Goal: Transaction & Acquisition: Purchase product/service

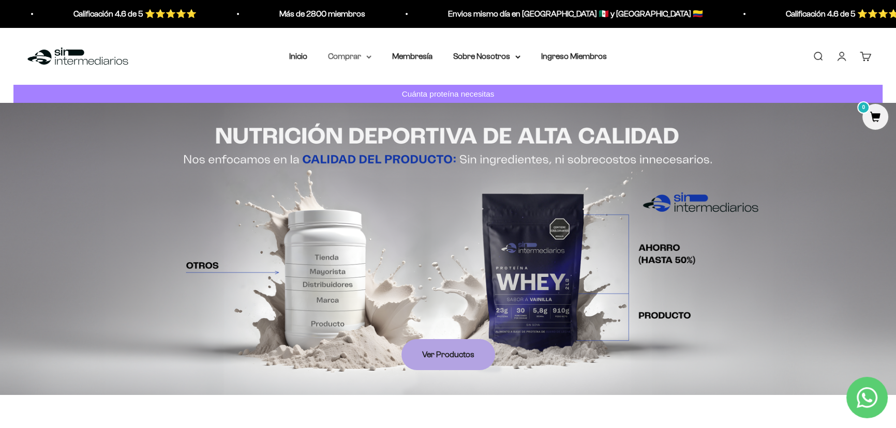
click at [336, 55] on summary "Comprar" at bounding box center [349, 56] width 43 height 13
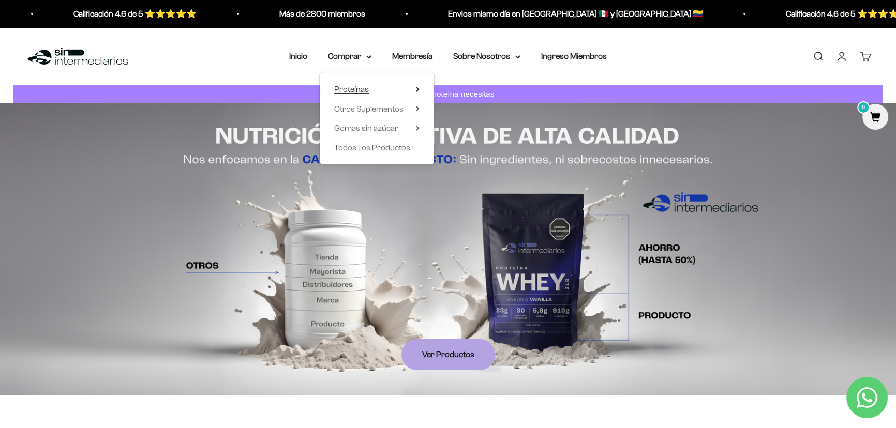
click at [399, 88] on summary "Proteínas" at bounding box center [376, 89] width 85 height 13
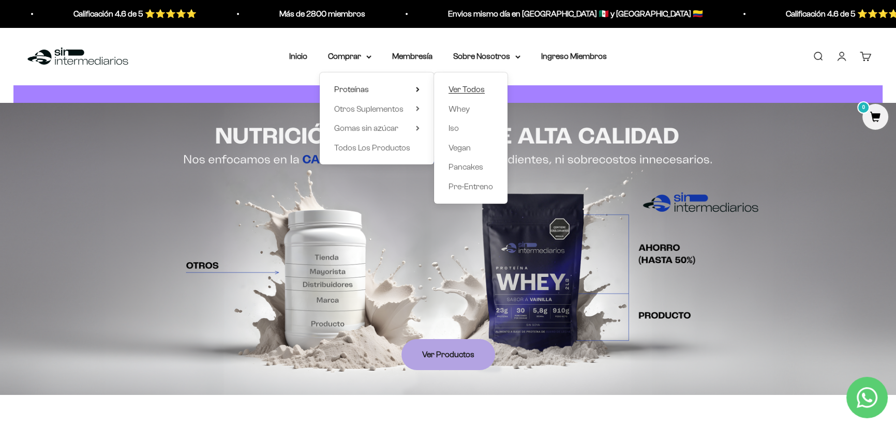
click at [456, 88] on span "Ver Todos" at bounding box center [466, 89] width 36 height 9
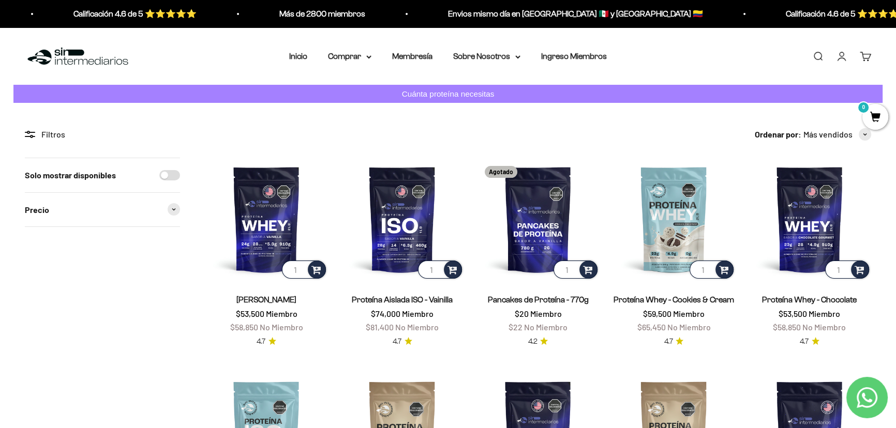
click at [838, 52] on link "Iniciar sesión" at bounding box center [841, 56] width 11 height 11
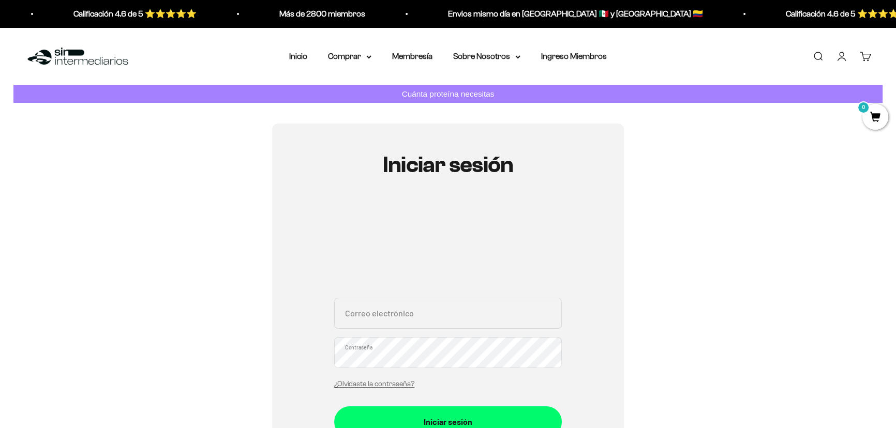
scroll to position [141, 0]
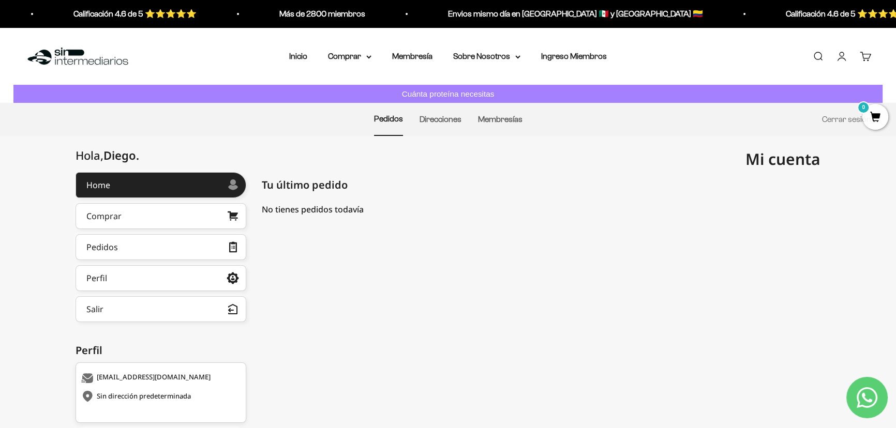
click at [646, 171] on div "Mi cuenta imprizz2024@gmail.com" at bounding box center [634, 159] width 372 height 47
click at [330, 55] on summary "Comprar" at bounding box center [349, 56] width 43 height 13
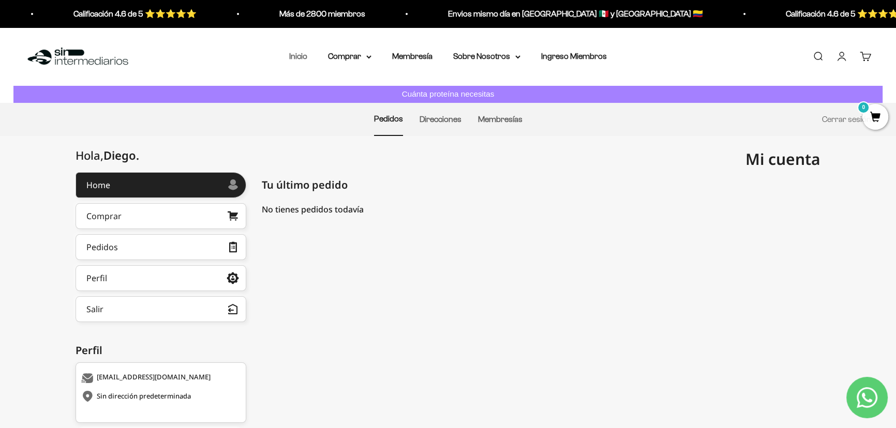
click at [299, 55] on link "Inicio" at bounding box center [298, 56] width 18 height 9
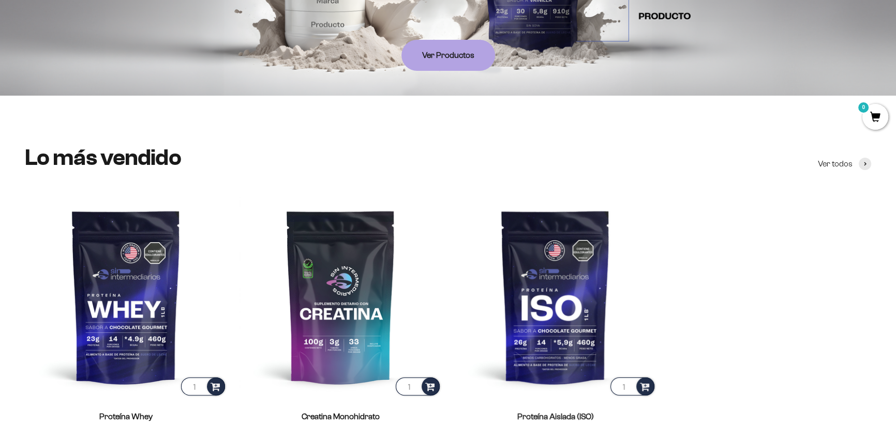
scroll to position [470, 0]
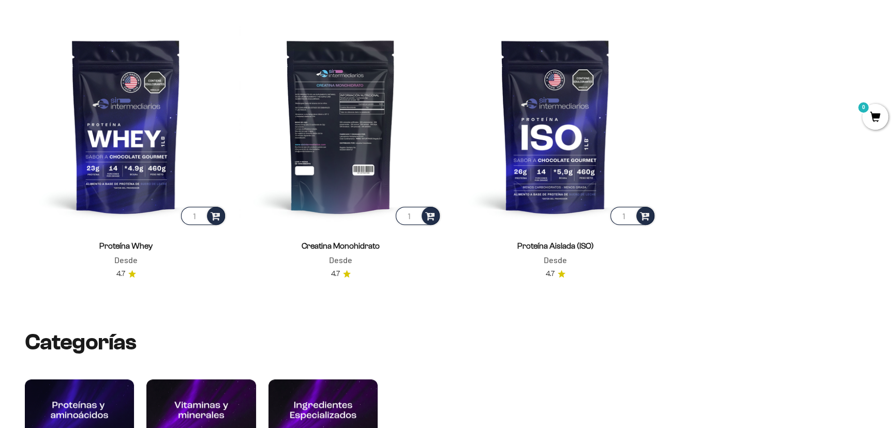
click at [356, 157] on img at bounding box center [340, 126] width 202 height 202
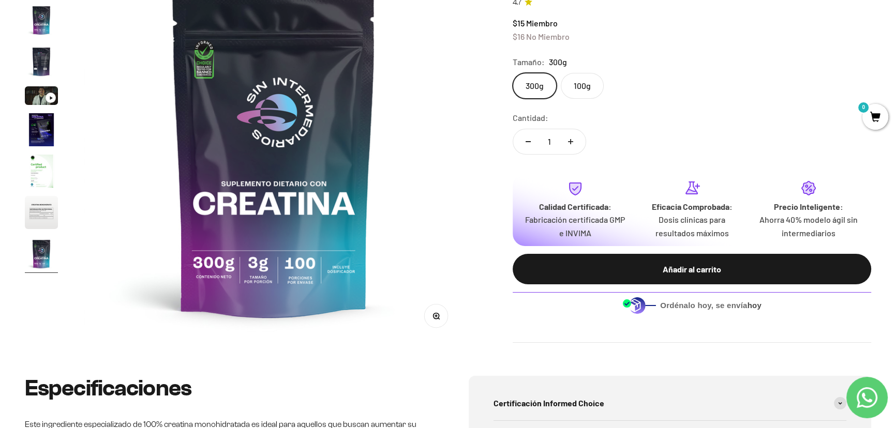
scroll to position [94, 0]
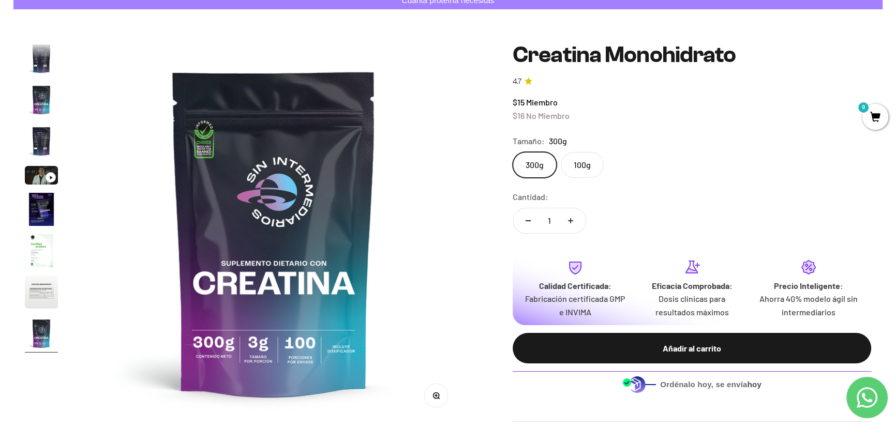
click at [575, 161] on label "100g" at bounding box center [582, 165] width 43 height 26
click at [512, 152] on input "100g" at bounding box center [512, 152] width 1 height 1
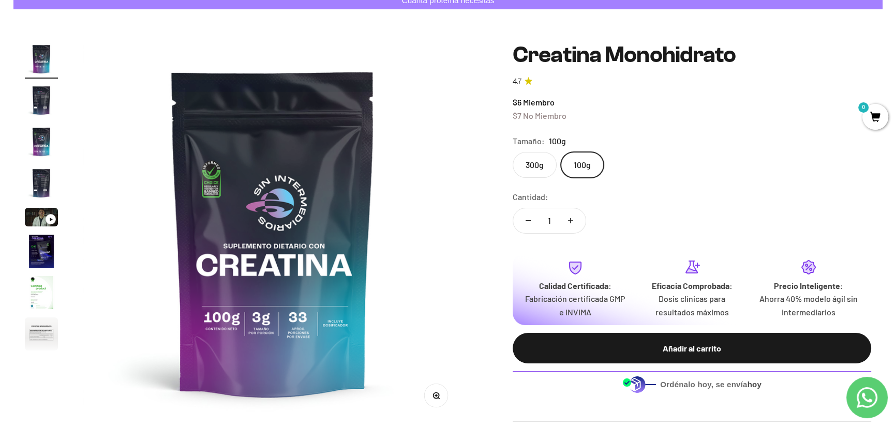
click at [533, 156] on label "300g" at bounding box center [534, 165] width 44 height 26
click at [512, 152] on input "300g" at bounding box center [512, 152] width 1 height 1
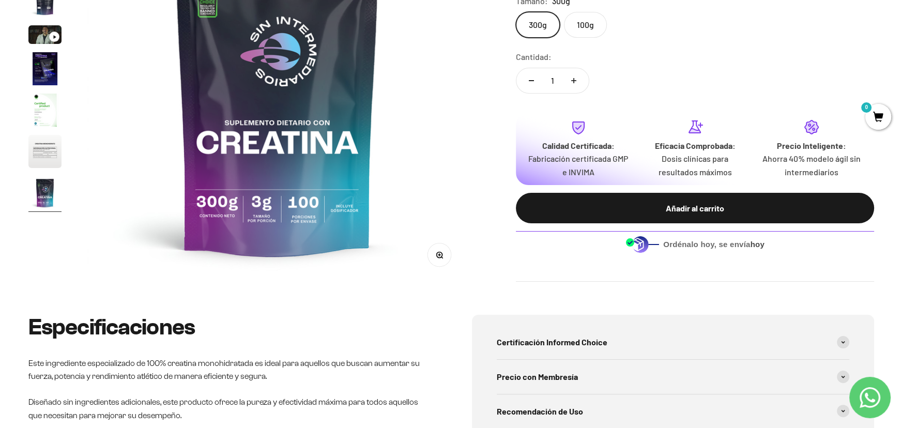
scroll to position [235, 0]
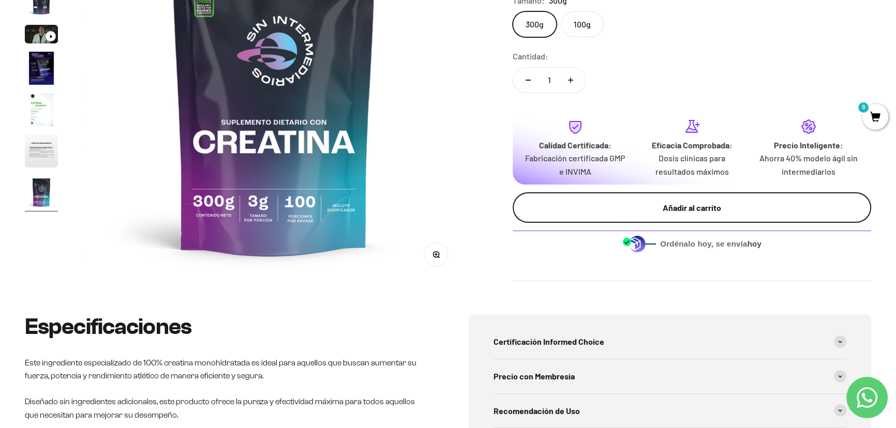
click at [664, 217] on button "Añadir al carrito" at bounding box center [691, 207] width 358 height 31
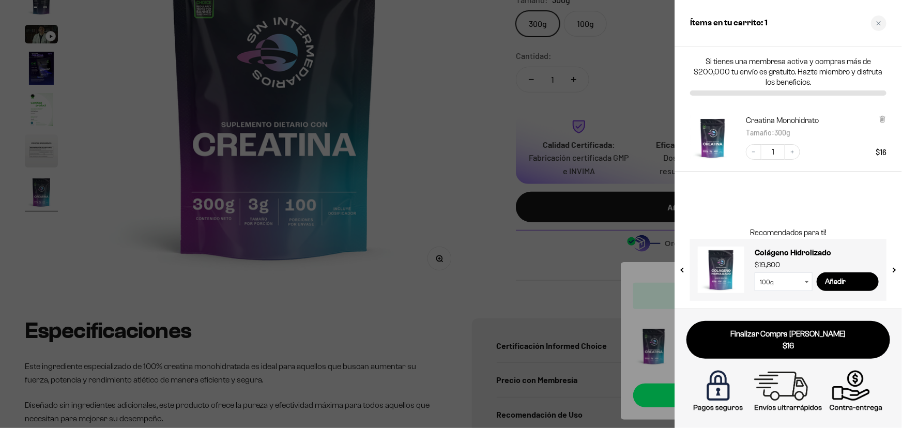
click at [645, 67] on div at bounding box center [451, 214] width 902 height 428
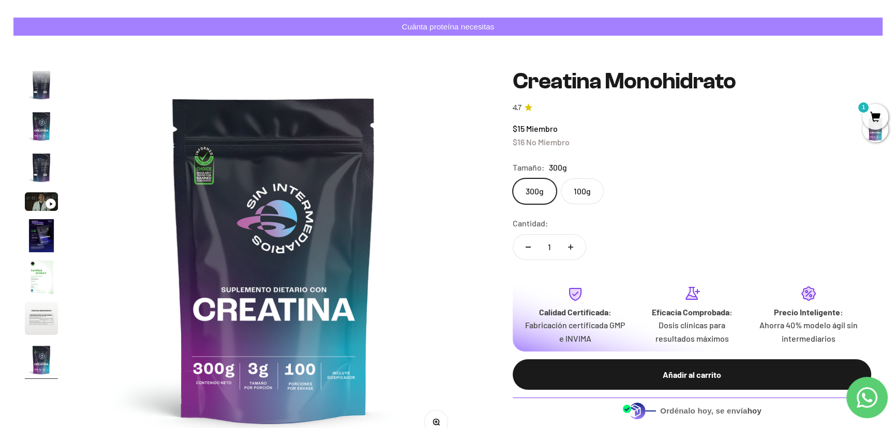
scroll to position [0, 0]
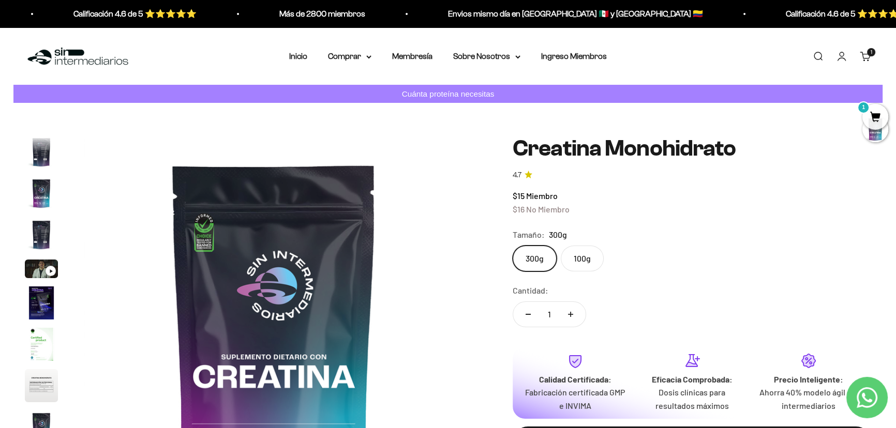
click at [293, 51] on li "Inicio" at bounding box center [298, 56] width 18 height 13
click at [296, 56] on link "Inicio" at bounding box center [298, 56] width 18 height 9
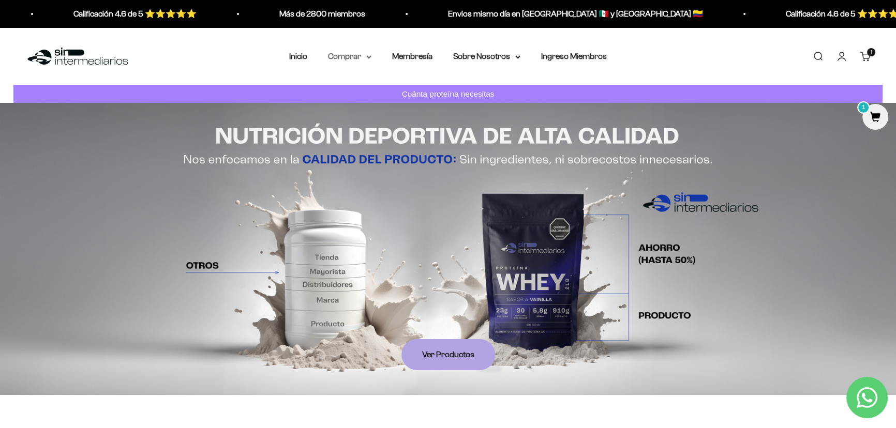
click at [371, 53] on nav "Inicio Comprar Proteínas Ver Todos Whey Iso Vegan" at bounding box center [447, 56] width 317 height 13
click at [368, 55] on icon at bounding box center [368, 57] width 5 height 4
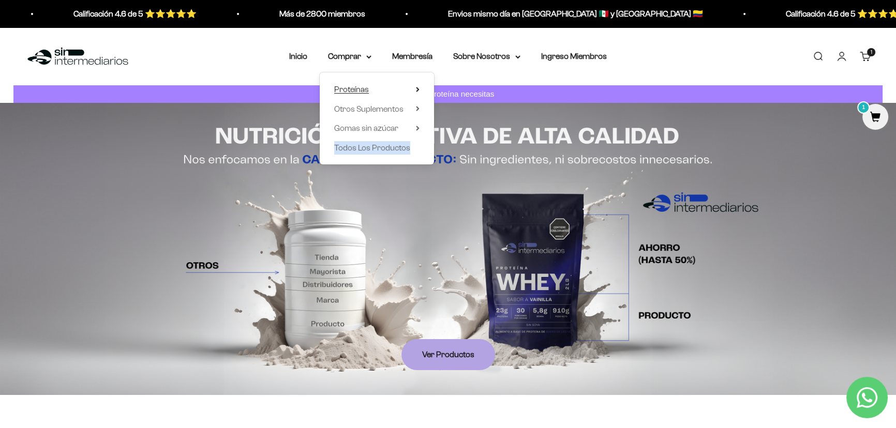
click at [404, 85] on summary "Proteínas" at bounding box center [376, 89] width 85 height 13
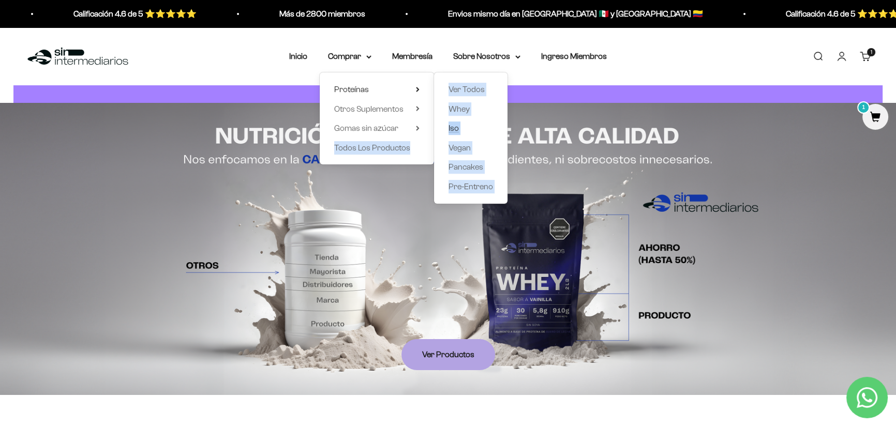
click at [449, 122] on span "Iso" at bounding box center [453, 128] width 10 height 13
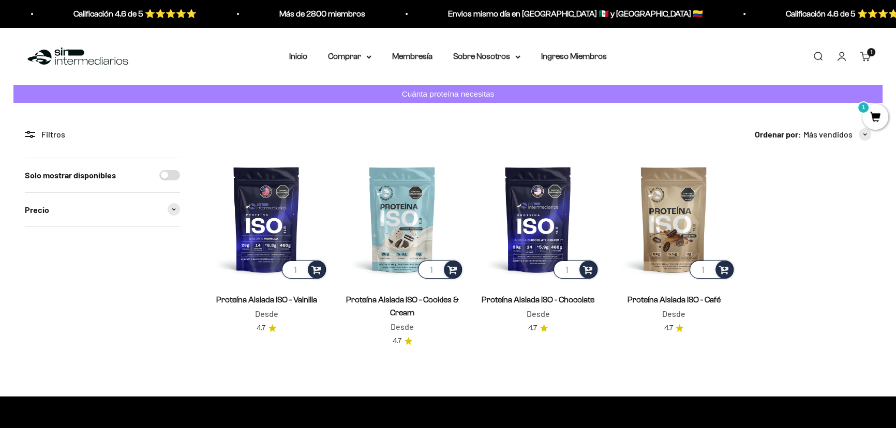
click at [477, 134] on div "Ordenar por: Más vendidos Características Más vendidos Alfabéticamente, A-Z Alf…" at bounding box center [538, 134] width 666 height 13
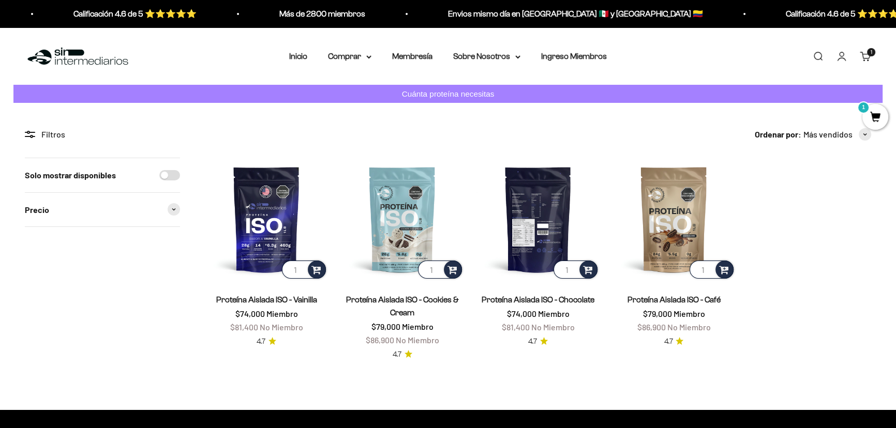
scroll to position [94, 0]
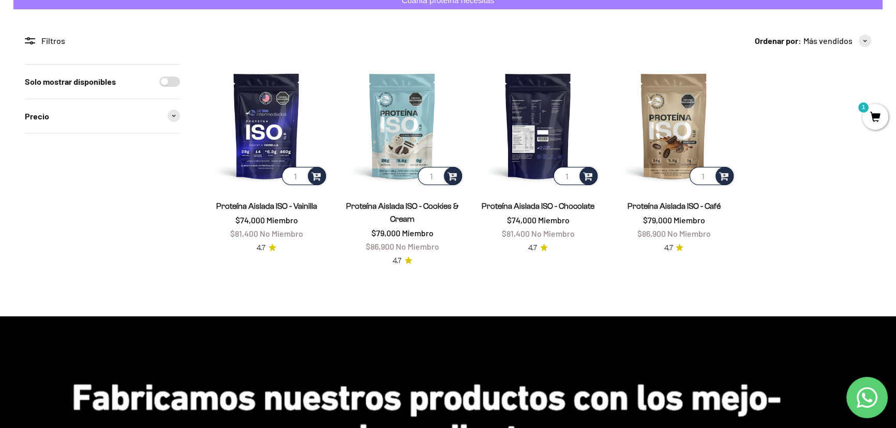
click at [550, 129] on img at bounding box center [537, 125] width 123 height 123
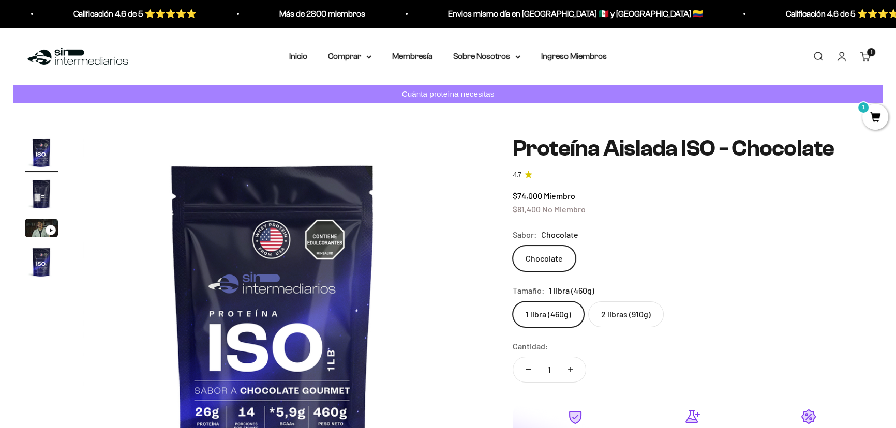
click at [614, 305] on label "2 libras (910g)" at bounding box center [625, 314] width 75 height 26
click at [512, 301] on input "2 libras (910g)" at bounding box center [512, 301] width 1 height 1
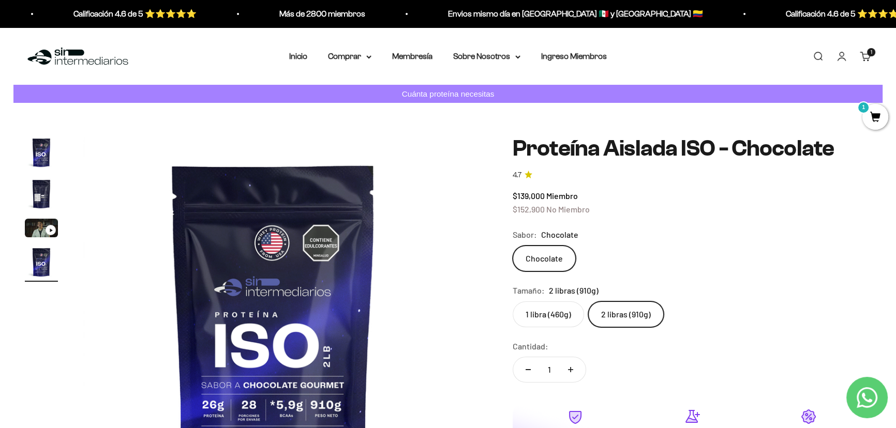
click at [552, 315] on label "1 libra (460g)" at bounding box center [547, 314] width 71 height 26
click at [512, 301] on input "1 libra (460g)" at bounding box center [512, 301] width 1 height 1
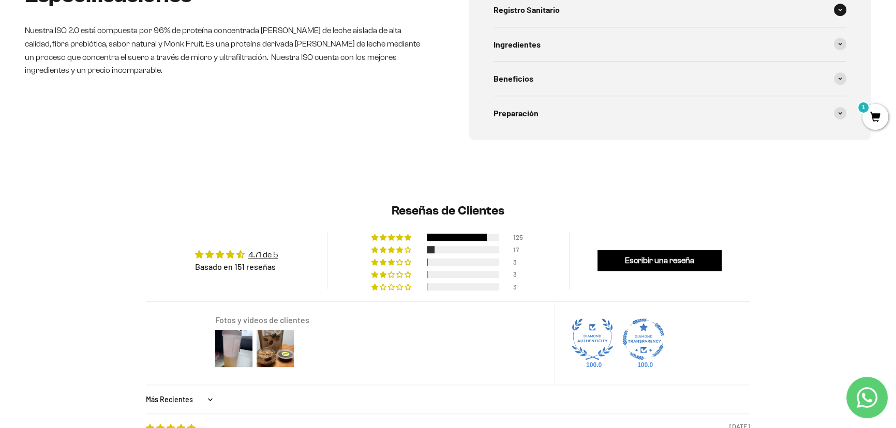
scroll to position [517, 0]
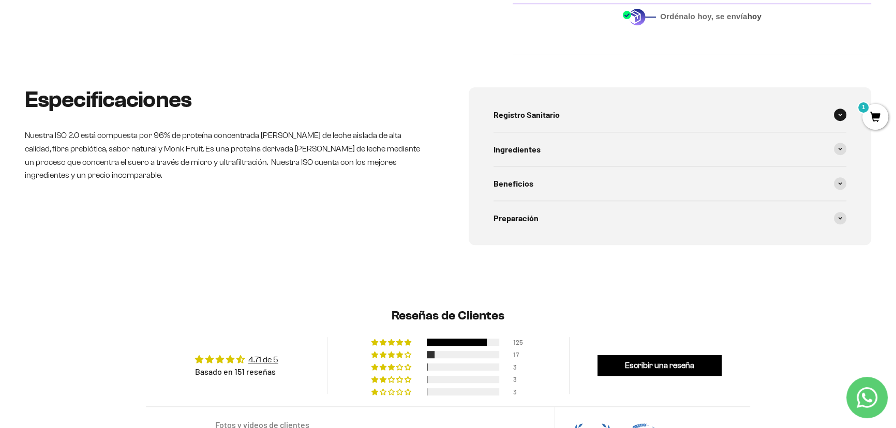
click at [539, 109] on span "Registro Sanitario" at bounding box center [526, 114] width 66 height 13
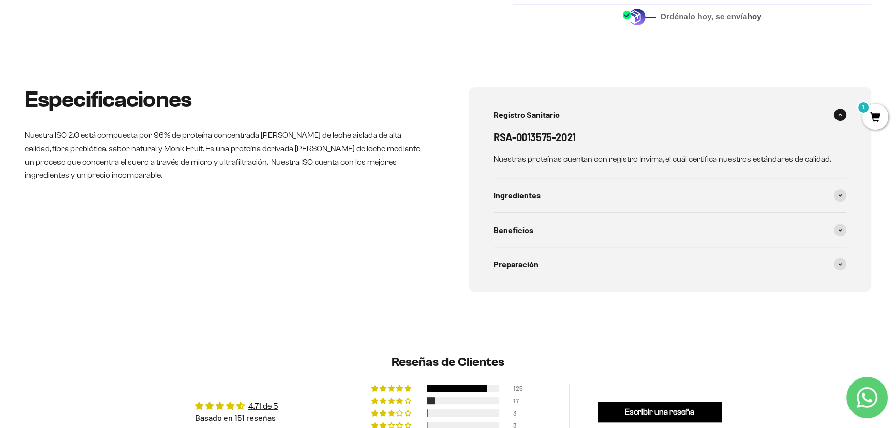
click at [539, 109] on span "Registro Sanitario" at bounding box center [526, 114] width 66 height 13
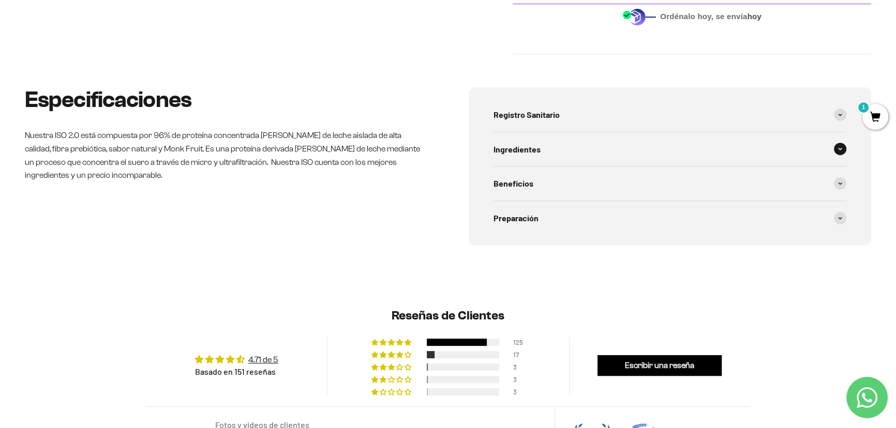
click at [527, 135] on div "Ingredientes" at bounding box center [669, 149] width 353 height 34
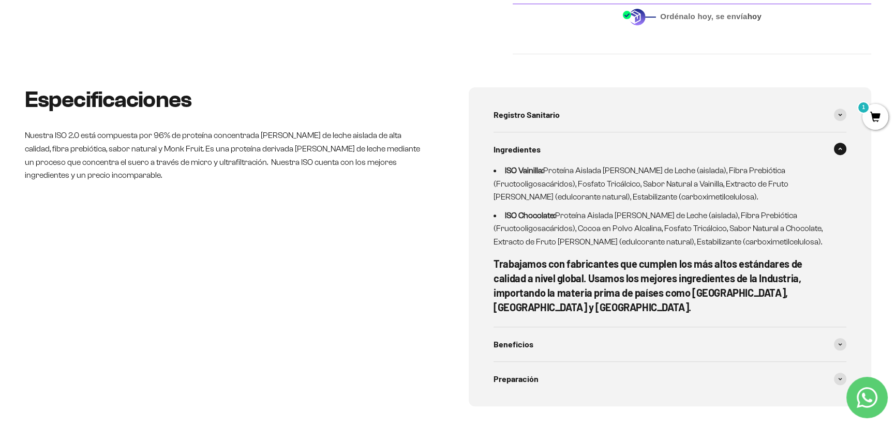
click at [527, 135] on div "Ingredientes" at bounding box center [669, 149] width 353 height 34
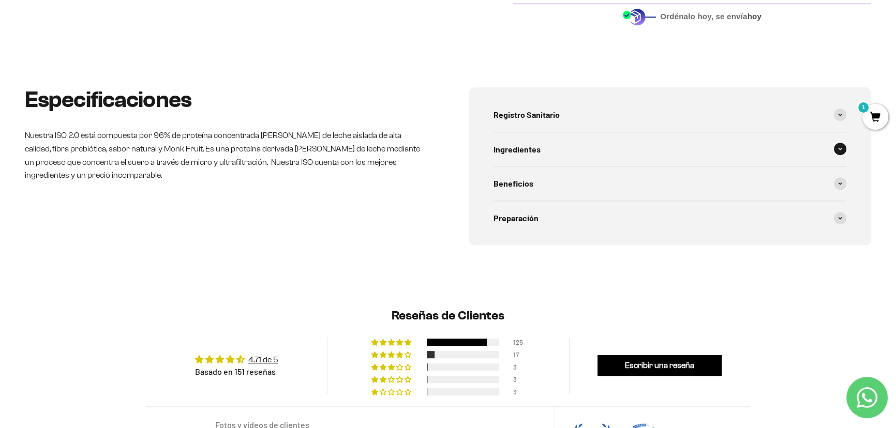
click at [515, 157] on div "Ingredientes" at bounding box center [669, 149] width 353 height 34
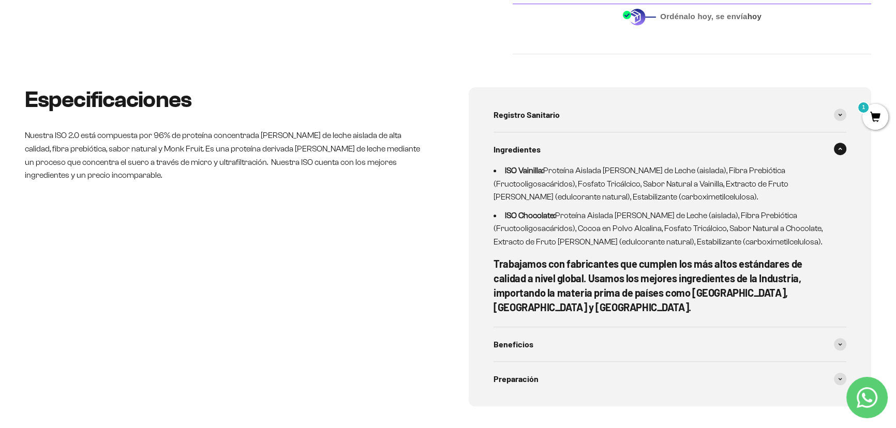
click at [515, 157] on div "Ingredientes" at bounding box center [669, 149] width 353 height 34
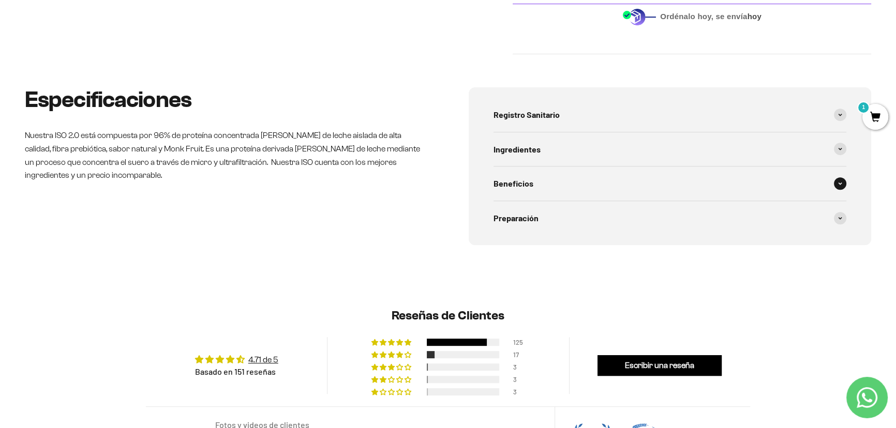
click at [523, 181] on span "Beneficios" at bounding box center [513, 183] width 40 height 13
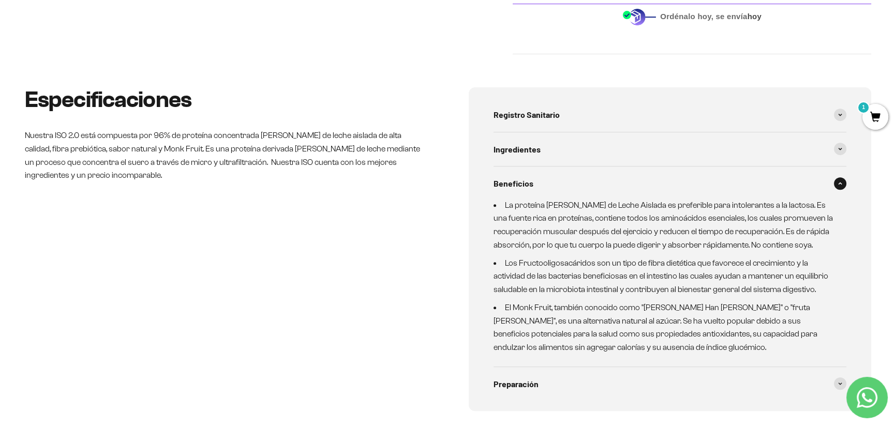
click at [523, 180] on span "Beneficios" at bounding box center [513, 183] width 40 height 13
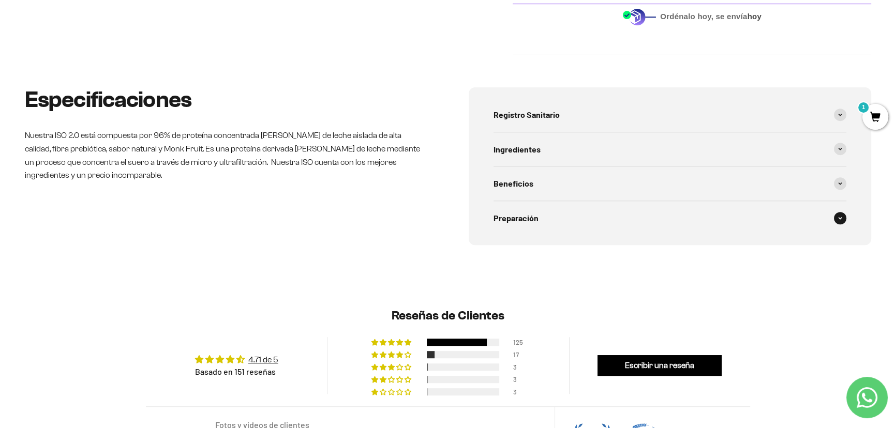
click at [520, 211] on span "Preparación" at bounding box center [515, 217] width 45 height 13
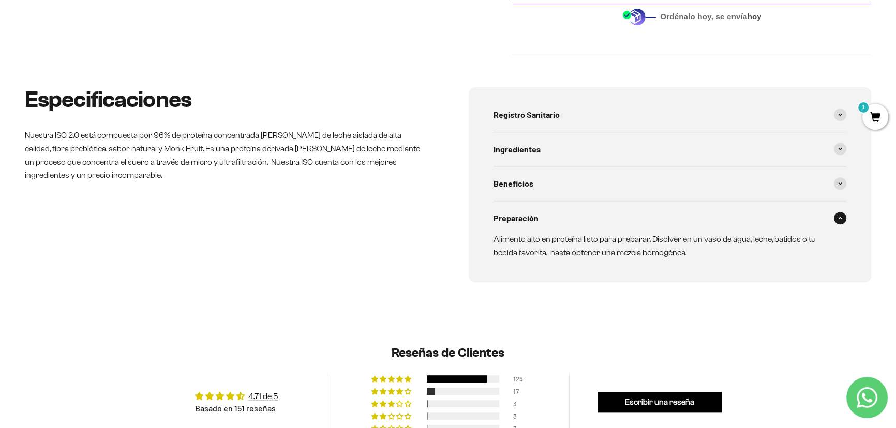
click at [561, 213] on div "Preparación" at bounding box center [669, 218] width 353 height 34
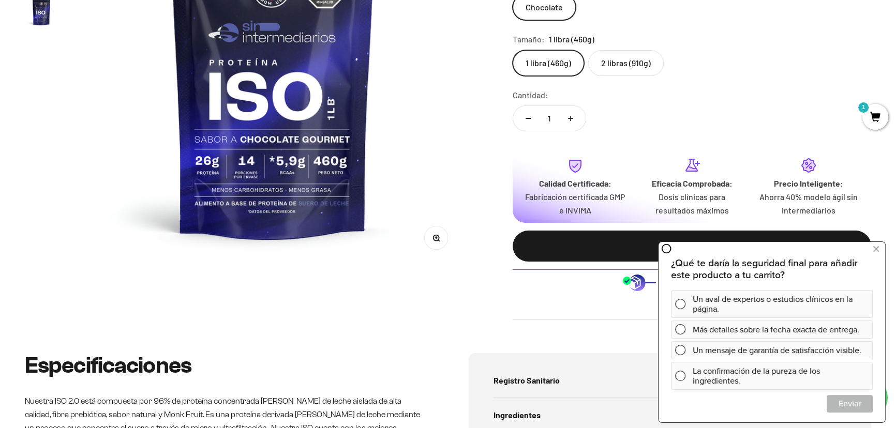
scroll to position [235, 0]
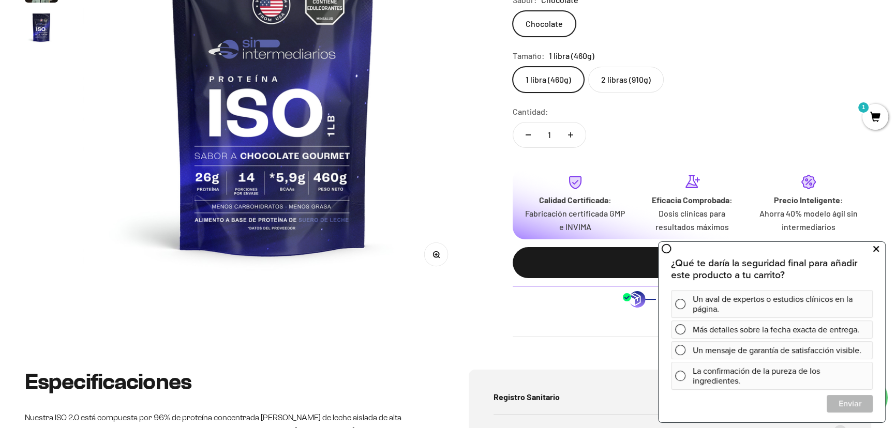
click at [879, 246] on button at bounding box center [875, 249] width 19 height 17
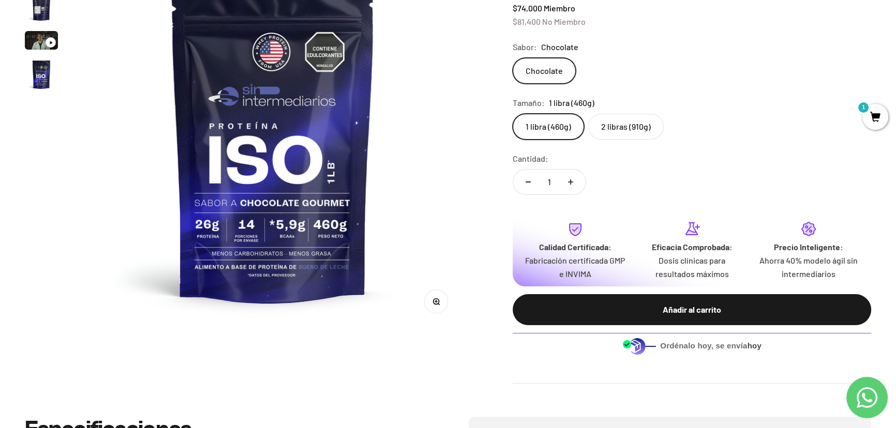
scroll to position [94, 0]
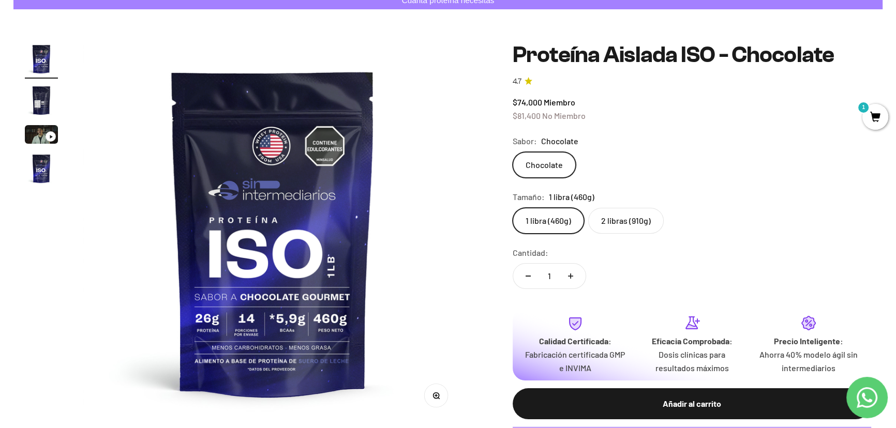
click at [35, 99] on img "Ir al artículo 2" at bounding box center [41, 100] width 33 height 33
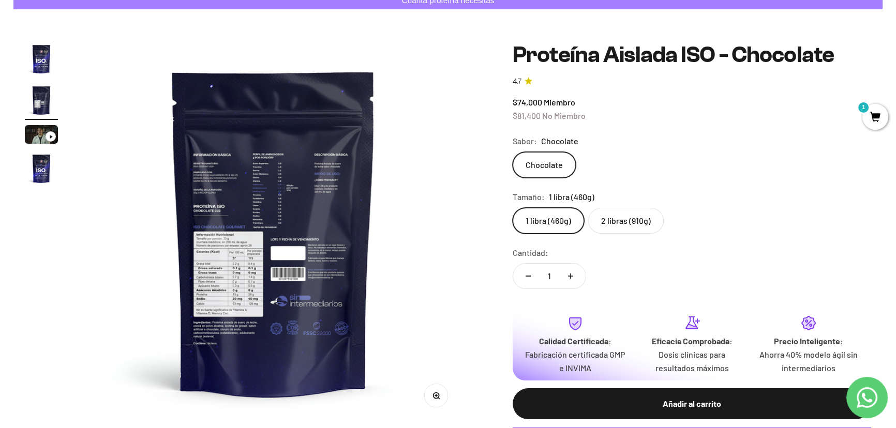
scroll to position [0, 392]
click at [236, 253] on img at bounding box center [273, 232] width 380 height 380
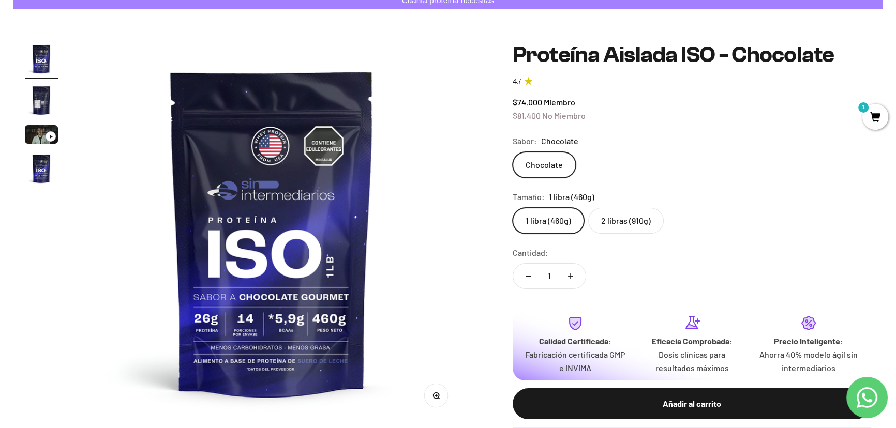
scroll to position [0, 0]
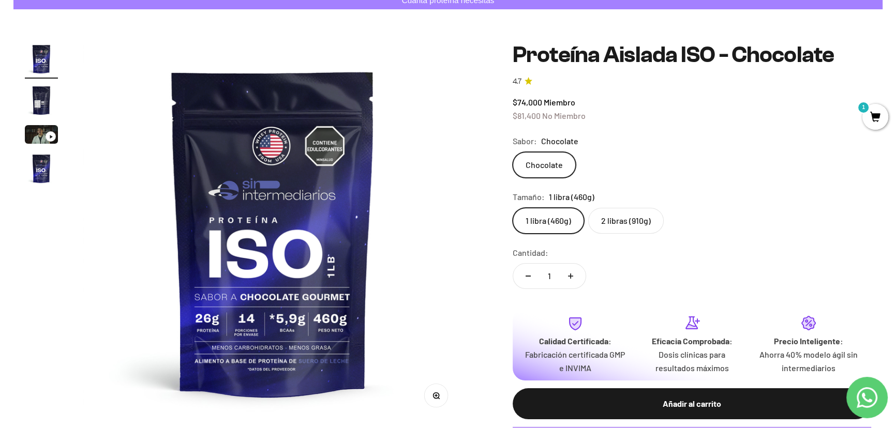
click at [271, 248] on img at bounding box center [273, 232] width 380 height 380
click at [43, 86] on img "Ir al artículo 2" at bounding box center [41, 100] width 33 height 33
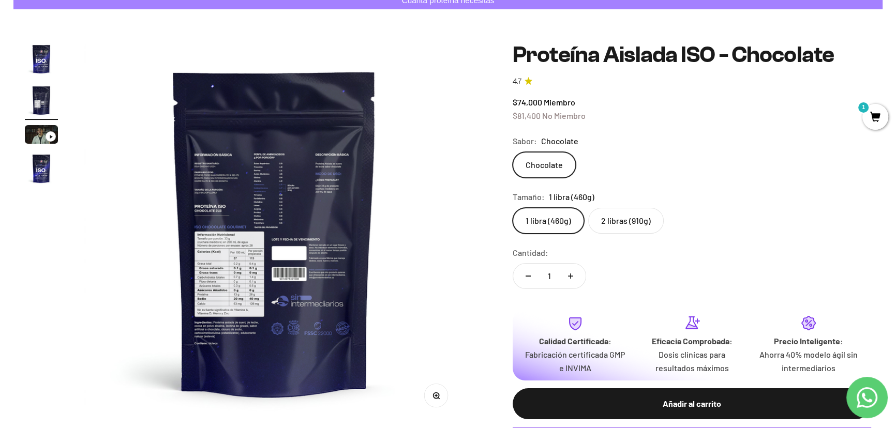
scroll to position [0, 392]
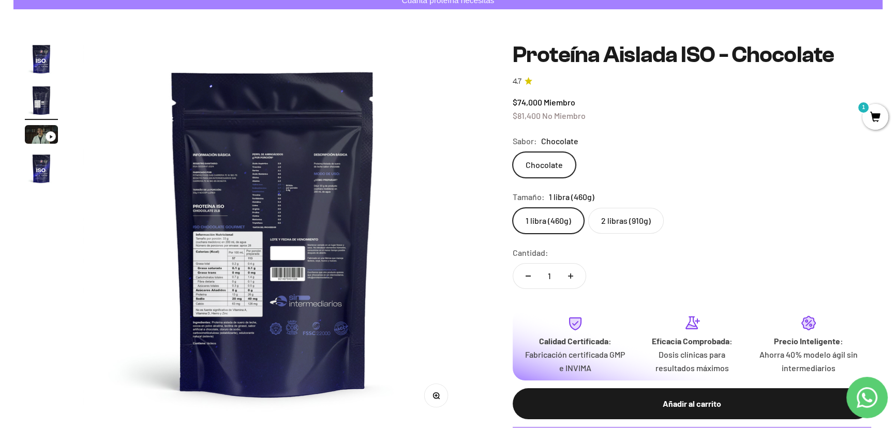
click at [274, 284] on img at bounding box center [273, 232] width 380 height 380
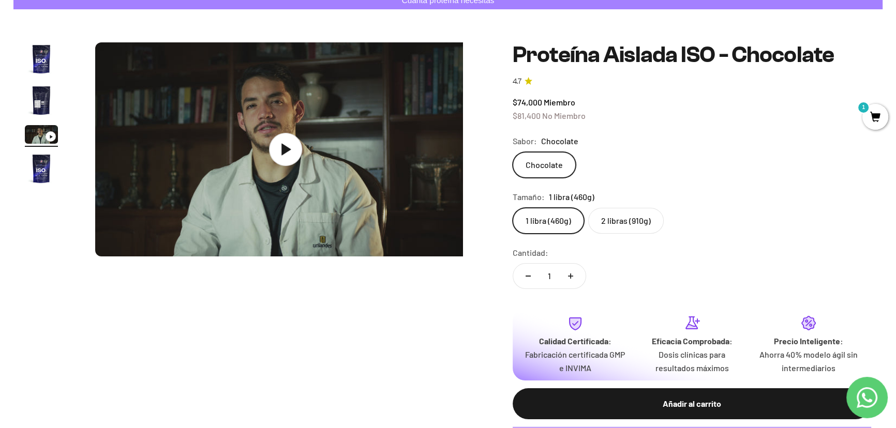
scroll to position [0, 785]
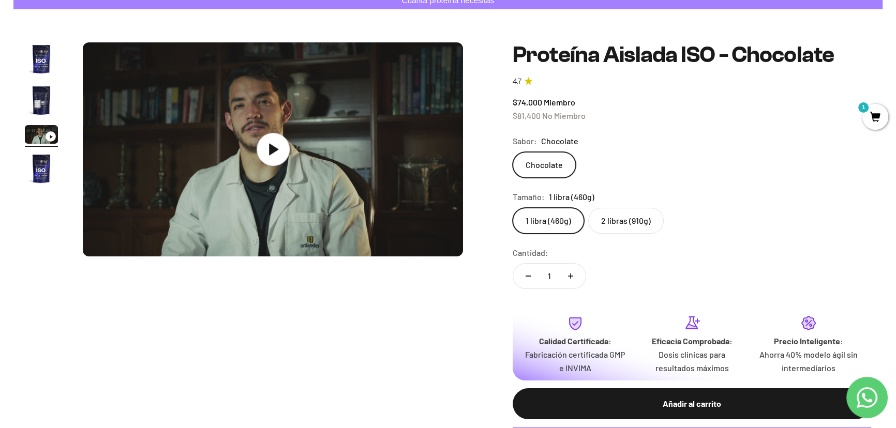
click at [287, 261] on div "Zoom Ir al artículo 1 Ir al artículo 2 Ir al artículo 3 Ir al artículo 4 Proteí…" at bounding box center [448, 259] width 846 height 435
click at [33, 93] on img "Ir al artículo 2" at bounding box center [41, 100] width 33 height 33
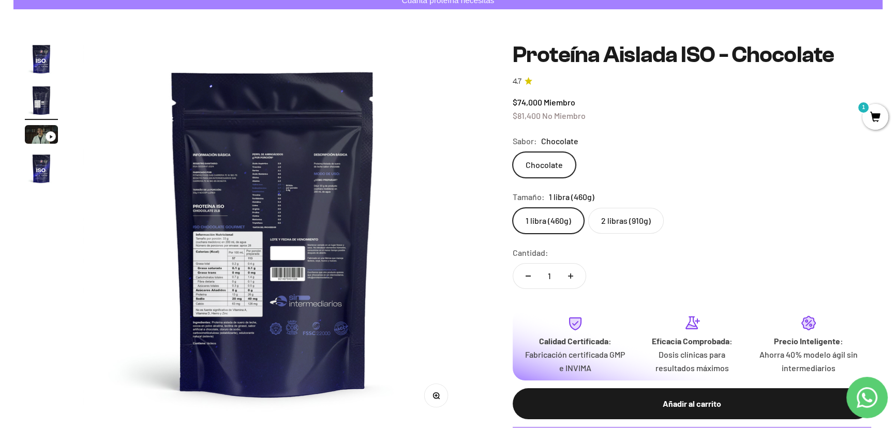
click at [40, 171] on img "Ir al artículo 4" at bounding box center [41, 168] width 33 height 33
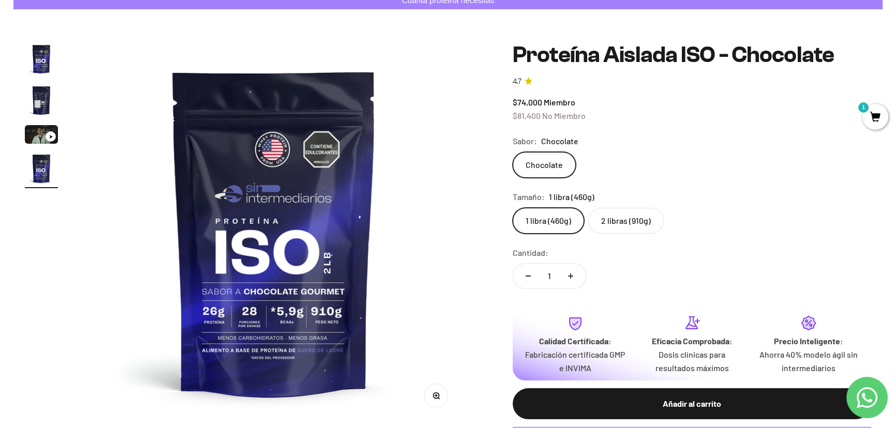
scroll to position [0, 1177]
click at [332, 326] on img at bounding box center [273, 232] width 380 height 380
click at [41, 52] on img "Ir al artículo 1" at bounding box center [41, 58] width 33 height 33
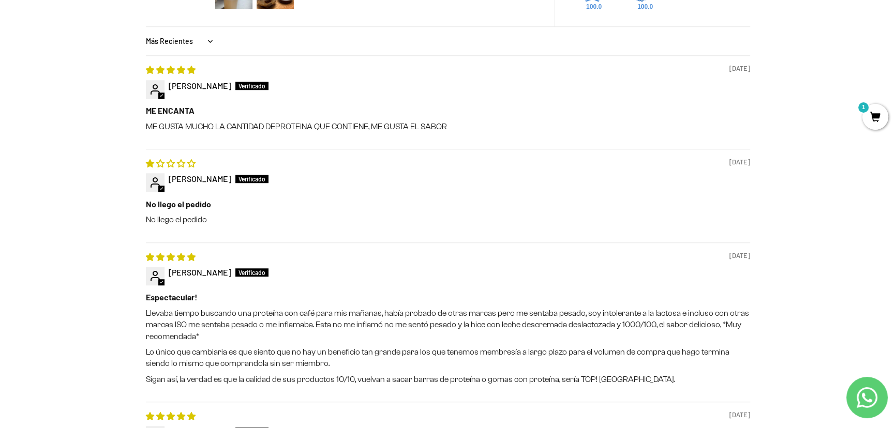
scroll to position [1034, 0]
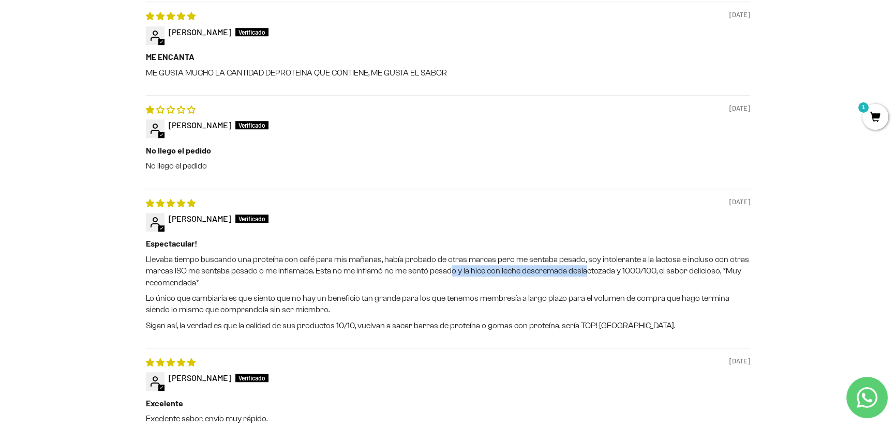
drag, startPoint x: 450, startPoint y: 272, endPoint x: 582, endPoint y: 270, distance: 131.9
click at [582, 270] on p "Llevaba tiempo buscando una proteína con café para mis mañanas, había probado d…" at bounding box center [448, 271] width 604 height 35
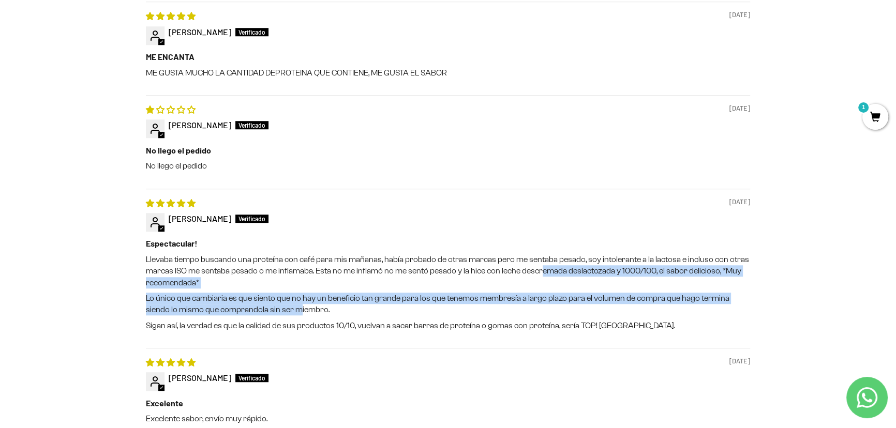
drag, startPoint x: 543, startPoint y: 268, endPoint x: 270, endPoint y: 306, distance: 275.6
click at [272, 306] on div "Llevaba tiempo buscando una proteína con café para mis mañanas, había probado d…" at bounding box center [448, 293] width 604 height 78
click at [270, 306] on p "Lo único que cambiaria es que siento que no hay un beneficio tan grande para lo…" at bounding box center [448, 304] width 604 height 23
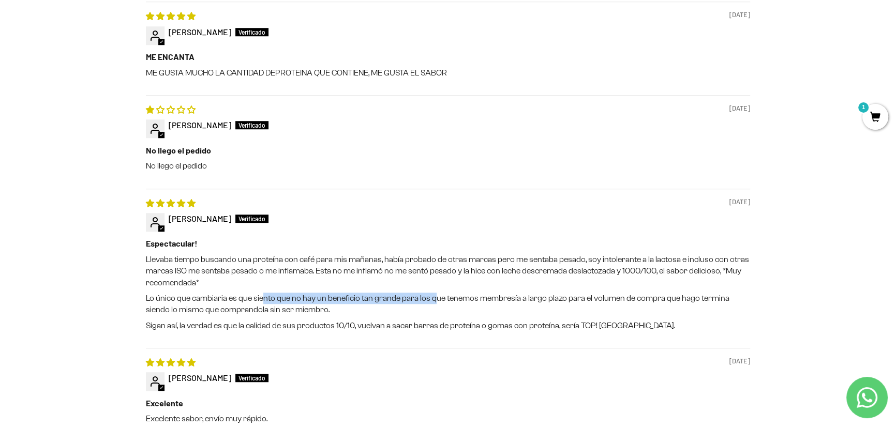
drag, startPoint x: 261, startPoint y: 297, endPoint x: 433, endPoint y: 302, distance: 172.3
click at [433, 302] on p "Lo único que cambiaria es que siento que no hay un beneficio tan grande para lo…" at bounding box center [448, 304] width 604 height 23
drag, startPoint x: 455, startPoint y: 300, endPoint x: 528, endPoint y: 300, distance: 73.9
click at [528, 300] on p "Lo único que cambiaria es que siento que no hay un beneficio tan grande para lo…" at bounding box center [448, 304] width 604 height 23
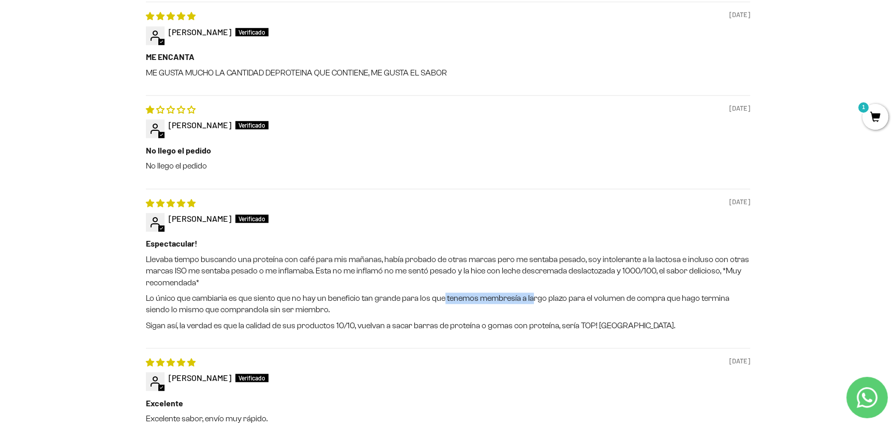
click at [528, 300] on p "Lo único que cambiaria es que siento que no hay un beneficio tan grande para lo…" at bounding box center [448, 304] width 604 height 23
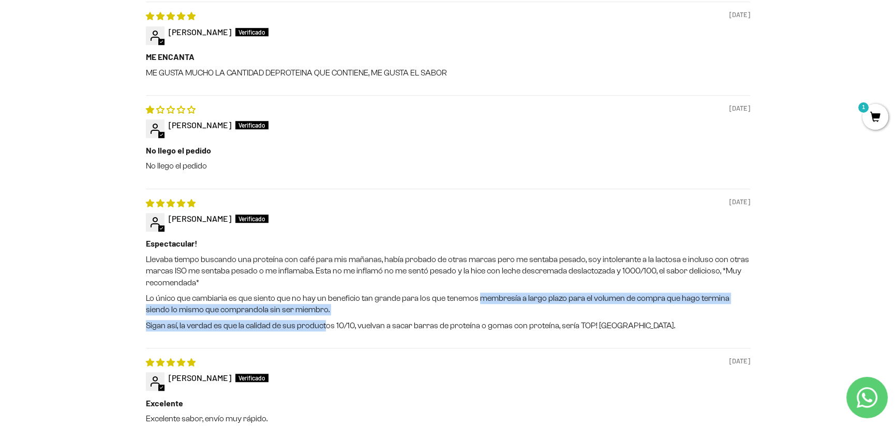
drag, startPoint x: 496, startPoint y: 295, endPoint x: 326, endPoint y: 323, distance: 172.4
click at [326, 323] on div "Llevaba tiempo buscando una proteína con café para mis mañanas, había probado d…" at bounding box center [448, 293] width 604 height 78
click at [326, 323] on p "Sigan así, la verdad es que la calidad de sus productos 10/10, vuelvan a sacar …" at bounding box center [448, 325] width 604 height 11
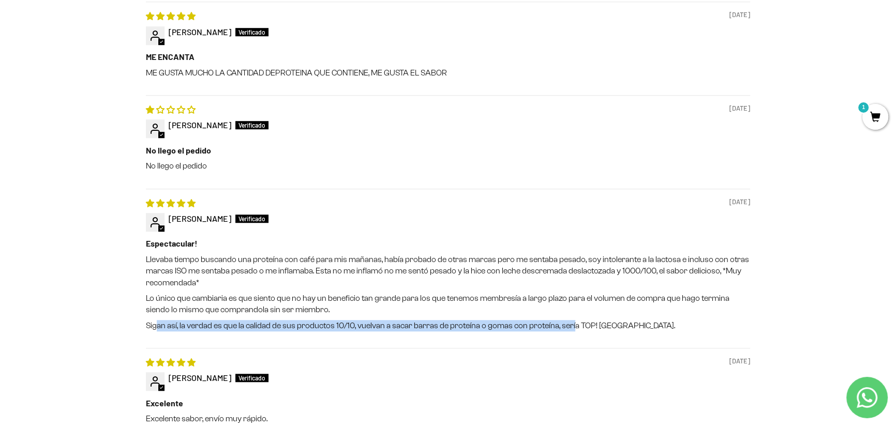
drag, startPoint x: 185, startPoint y: 324, endPoint x: 572, endPoint y: 322, distance: 387.3
click at [572, 322] on p "Sigan así, la verdad es que la calidad de sus productos 10/10, vuelvan a sacar …" at bounding box center [448, 325] width 604 height 11
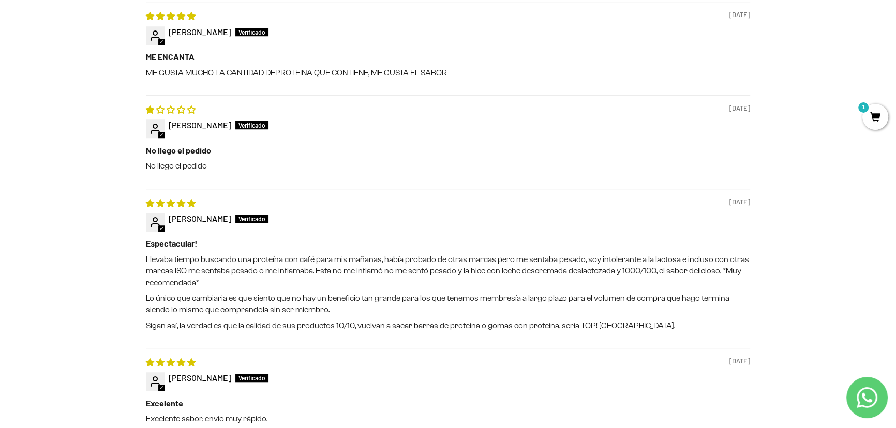
click at [572, 321] on p "Sigan así, la verdad es que la calidad de sus productos 10/10, vuelvan a sacar …" at bounding box center [448, 325] width 604 height 11
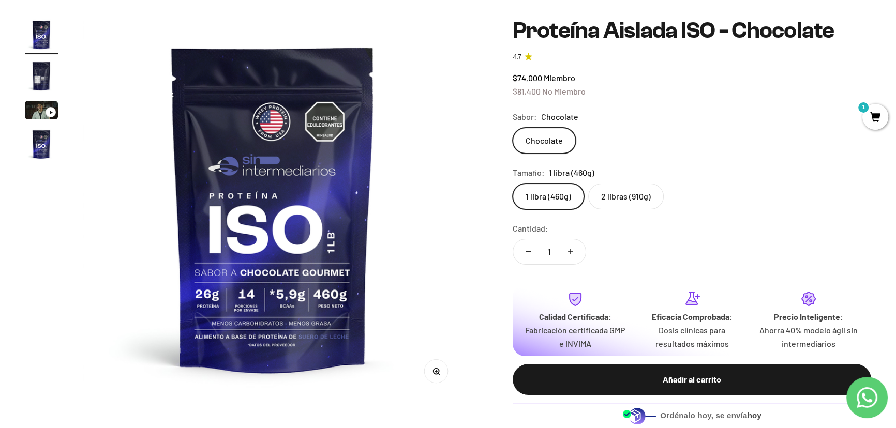
scroll to position [141, 0]
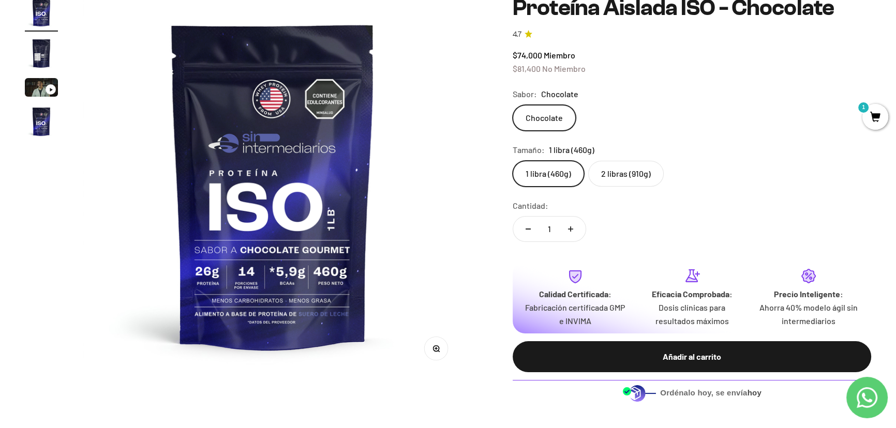
click at [611, 175] on label "2 libras (910g)" at bounding box center [625, 174] width 75 height 26
click at [512, 161] on input "2 libras (910g)" at bounding box center [512, 160] width 1 height 1
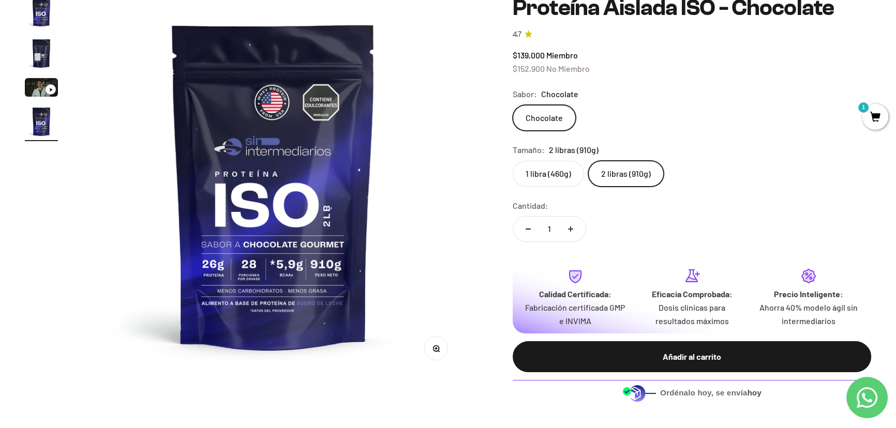
click at [566, 171] on label "1 libra (460g)" at bounding box center [547, 174] width 71 height 26
click at [512, 161] on input "1 libra (460g)" at bounding box center [512, 160] width 1 height 1
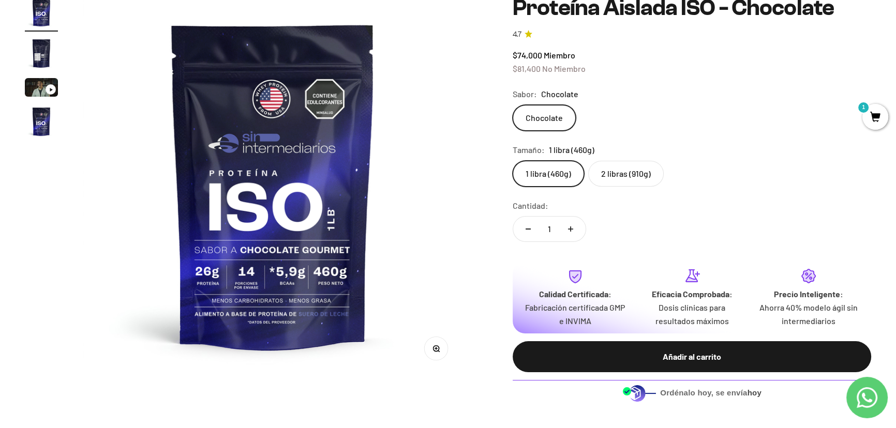
click at [618, 173] on label "2 libras (910g)" at bounding box center [625, 174] width 75 height 26
click at [512, 161] on input "2 libras (910g)" at bounding box center [512, 160] width 1 height 1
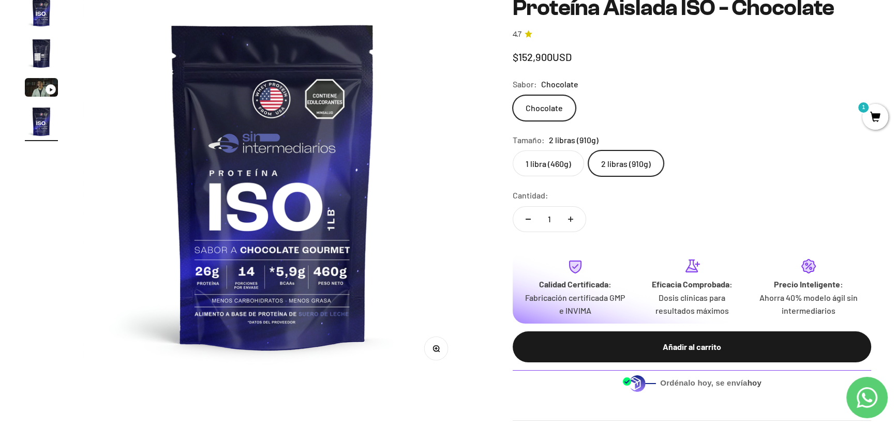
scroll to position [0, 1177]
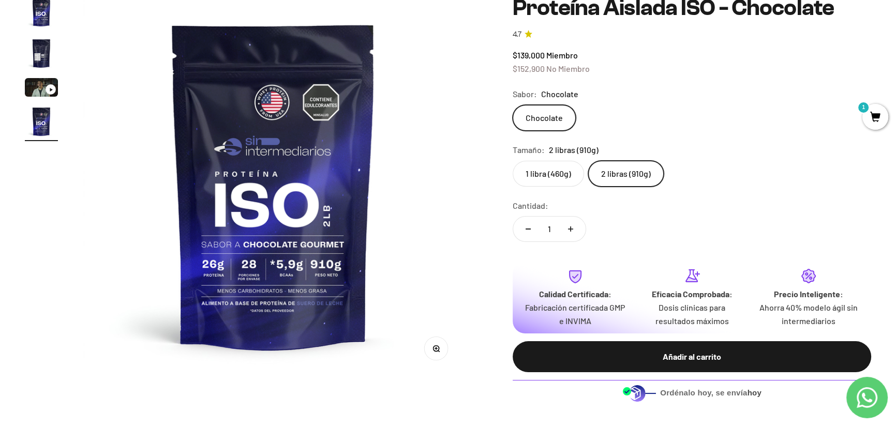
click at [550, 164] on label "1 libra (460g)" at bounding box center [547, 174] width 71 height 26
click at [512, 161] on input "1 libra (460g)" at bounding box center [512, 160] width 1 height 1
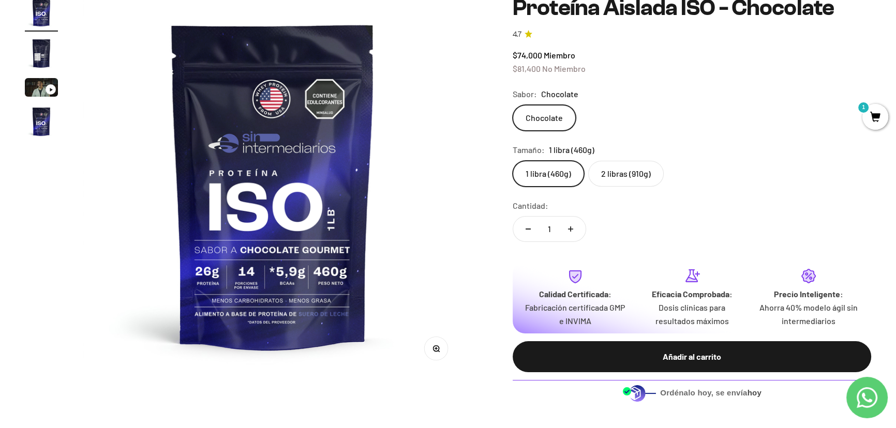
click at [609, 165] on label "2 libras (910g)" at bounding box center [625, 174] width 75 height 26
click at [512, 161] on input "2 libras (910g)" at bounding box center [512, 160] width 1 height 1
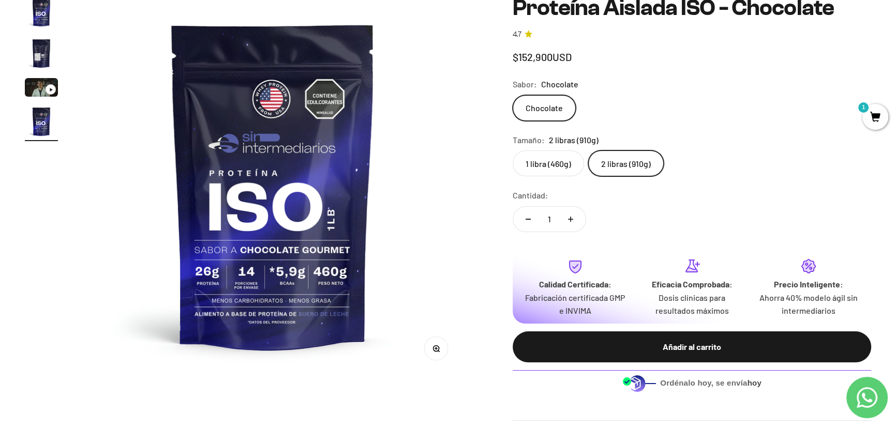
scroll to position [0, 1177]
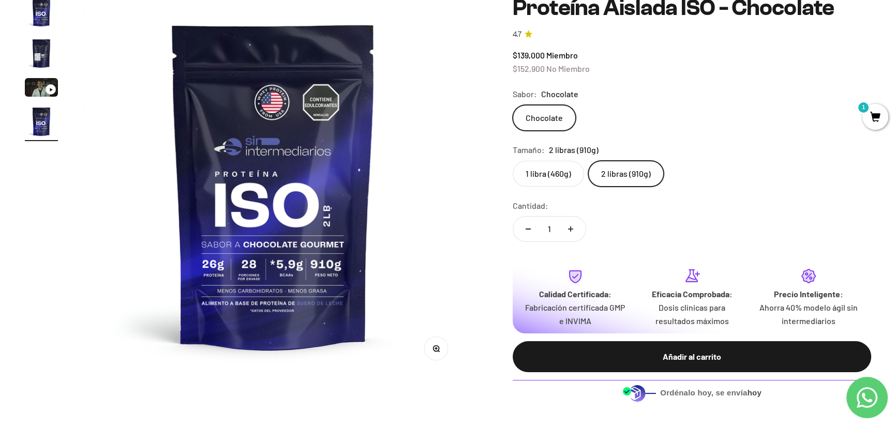
click at [559, 168] on label "1 libra (460g)" at bounding box center [547, 174] width 71 height 26
click at [512, 161] on input "1 libra (460g)" at bounding box center [512, 160] width 1 height 1
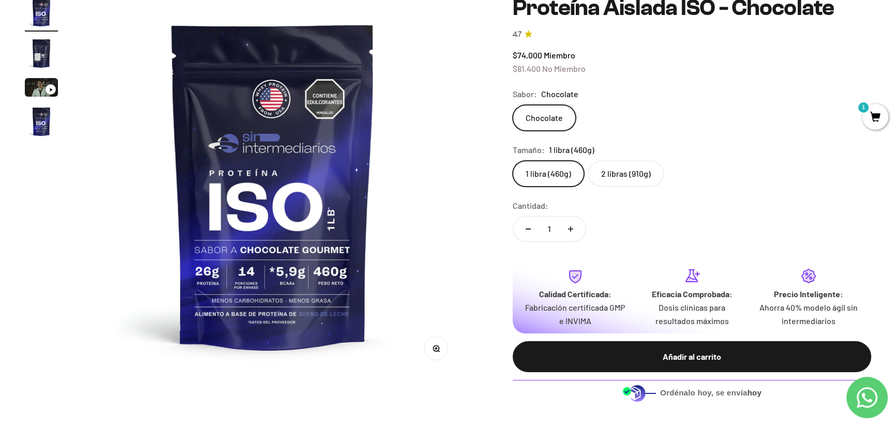
click at [625, 174] on label "2 libras (910g)" at bounding box center [625, 174] width 75 height 26
click at [512, 161] on input "2 libras (910g)" at bounding box center [512, 160] width 1 height 1
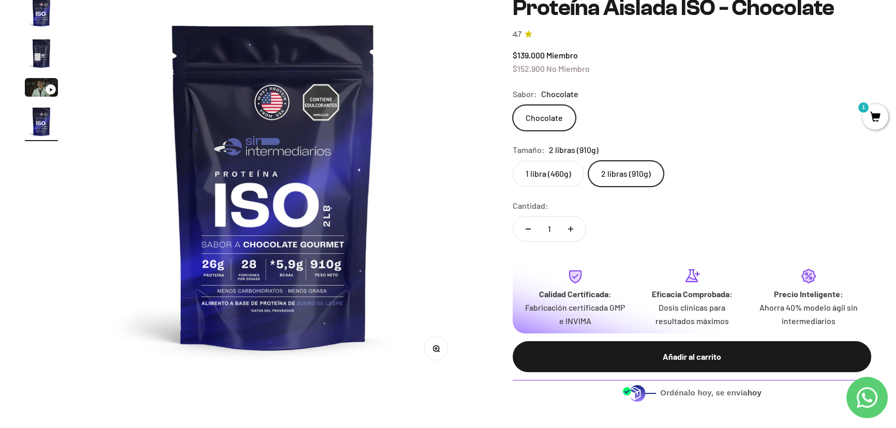
scroll to position [94, 0]
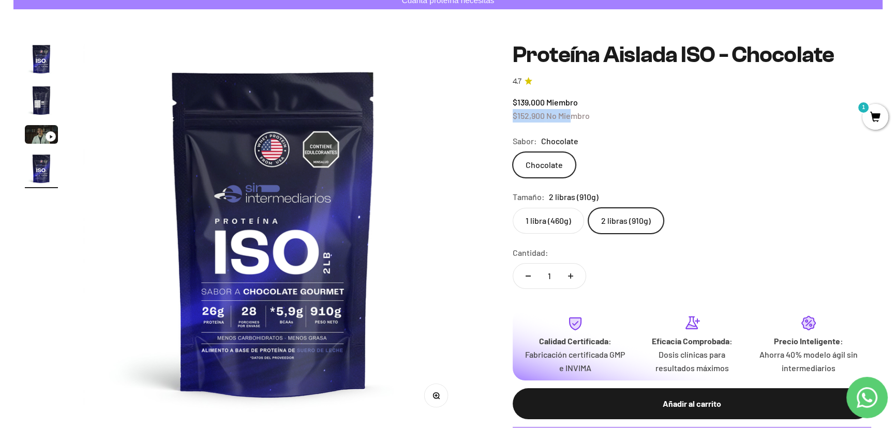
drag, startPoint x: 520, startPoint y: 114, endPoint x: 573, endPoint y: 114, distance: 52.7
click at [573, 114] on span "$152,900 No Miembro" at bounding box center [550, 116] width 77 height 10
click at [584, 116] on span "No Miembro" at bounding box center [567, 116] width 43 height 10
drag, startPoint x: 562, startPoint y: 113, endPoint x: 513, endPoint y: 107, distance: 48.9
click at [513, 107] on div "$139,000 Miembro $152,900 No Miembro" at bounding box center [691, 109] width 358 height 26
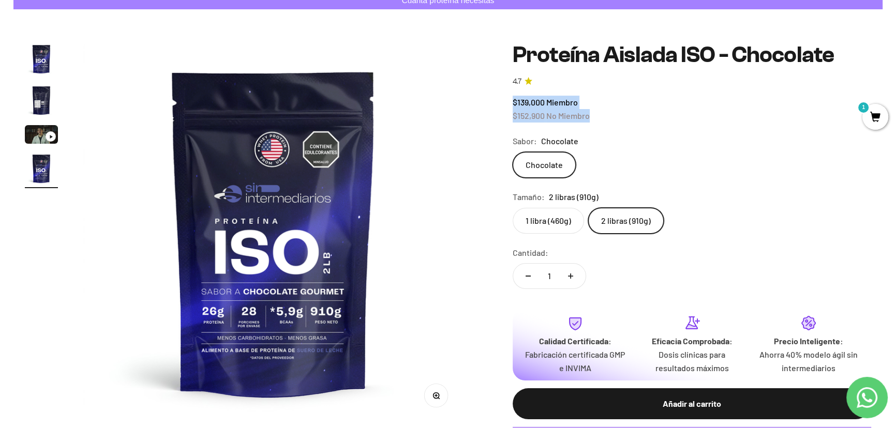
click at [525, 112] on span "$152,900" at bounding box center [528, 116] width 32 height 10
click at [552, 215] on label "1 libra (460g)" at bounding box center [547, 221] width 71 height 26
click at [512, 208] on input "1 libra (460g)" at bounding box center [512, 207] width 1 height 1
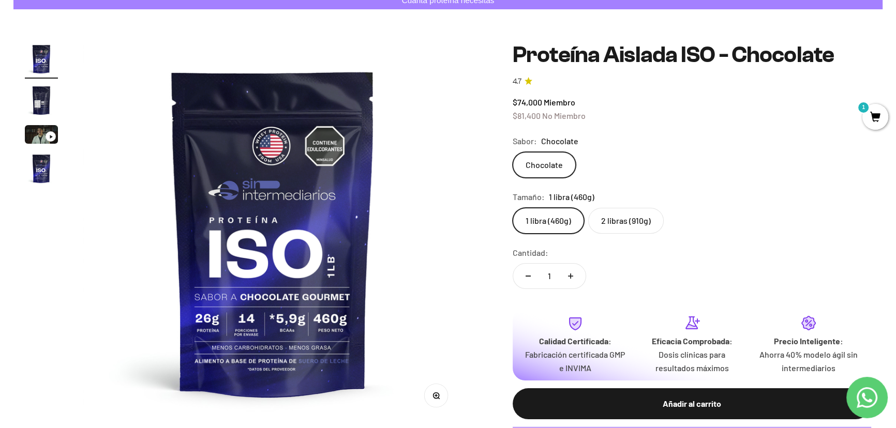
click at [639, 218] on label "2 libras (910g)" at bounding box center [625, 221] width 75 height 26
click at [512, 208] on input "2 libras (910g)" at bounding box center [512, 207] width 1 height 1
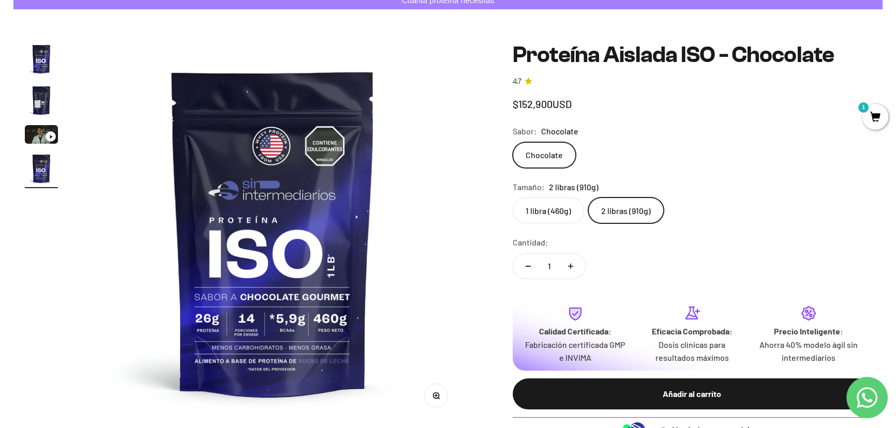
scroll to position [0, 1177]
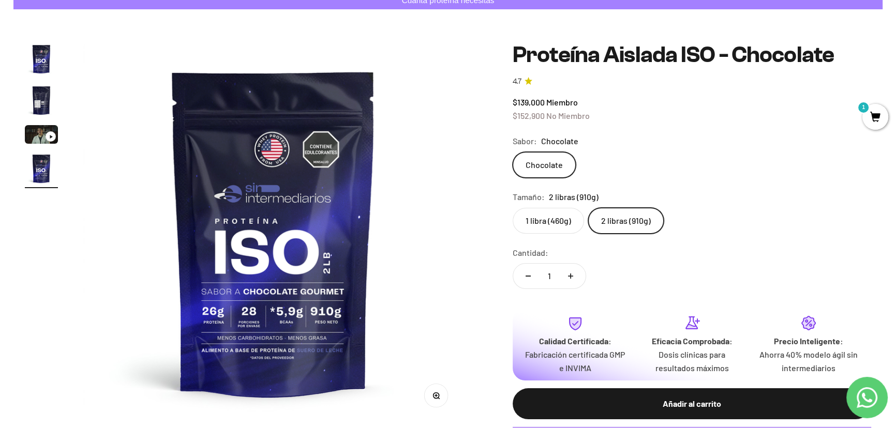
click at [564, 222] on label "1 libra (460g)" at bounding box center [547, 221] width 71 height 26
click at [512, 208] on input "1 libra (460g)" at bounding box center [512, 207] width 1 height 1
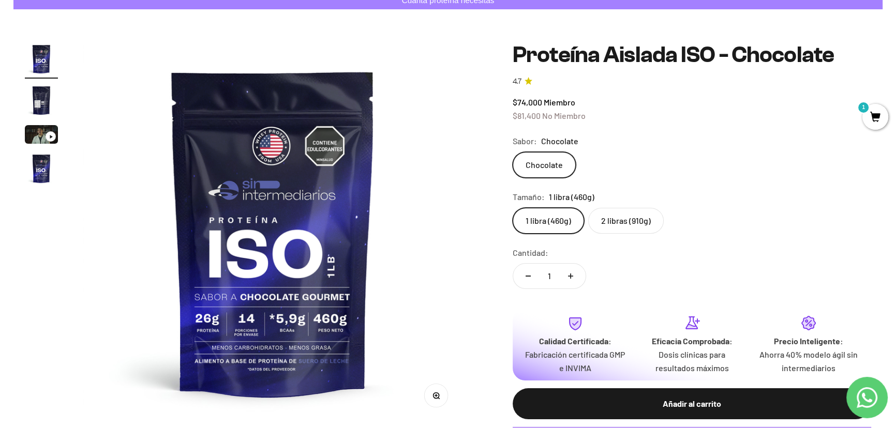
click at [39, 165] on img "Ir al artículo 4" at bounding box center [41, 168] width 33 height 33
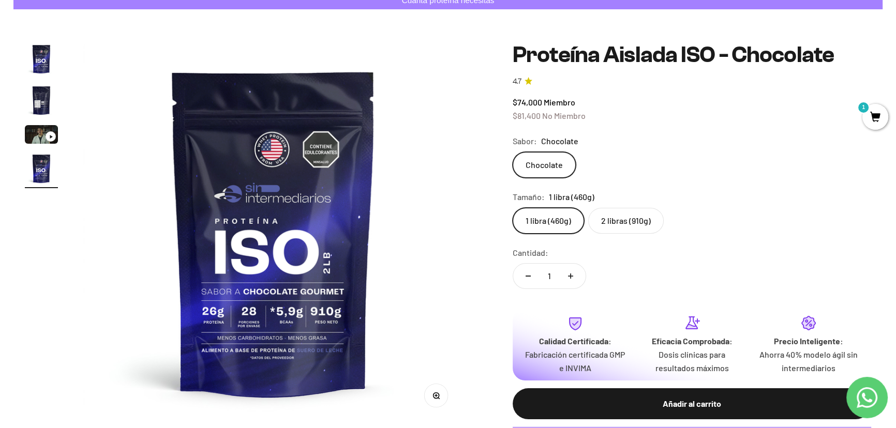
click at [48, 98] on img "Ir al artículo 2" at bounding box center [41, 100] width 33 height 33
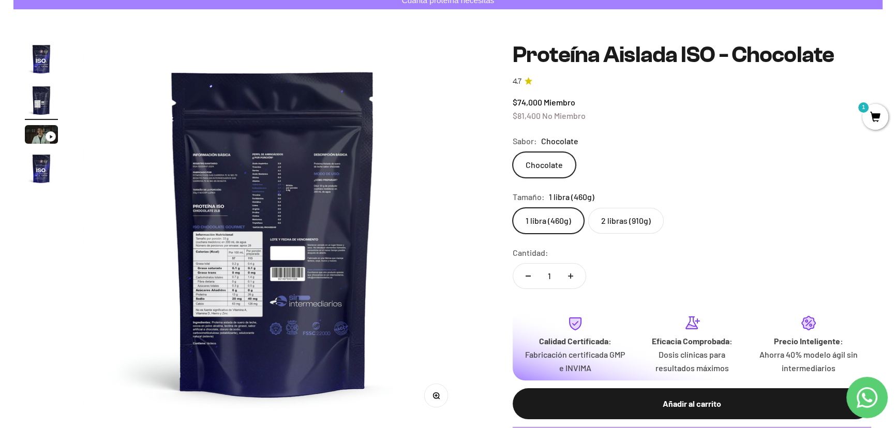
click at [44, 43] on img "Ir al artículo 1" at bounding box center [41, 58] width 33 height 33
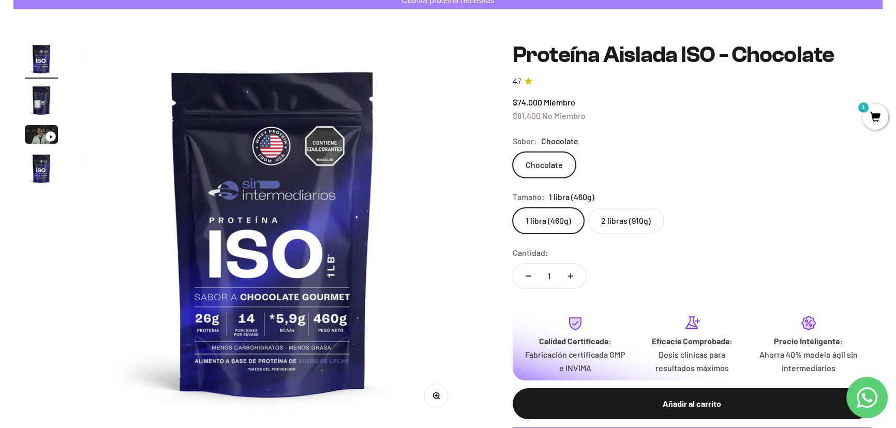
click at [629, 220] on label "2 libras (910g)" at bounding box center [625, 221] width 75 height 26
click at [512, 208] on input "2 libras (910g)" at bounding box center [512, 207] width 1 height 1
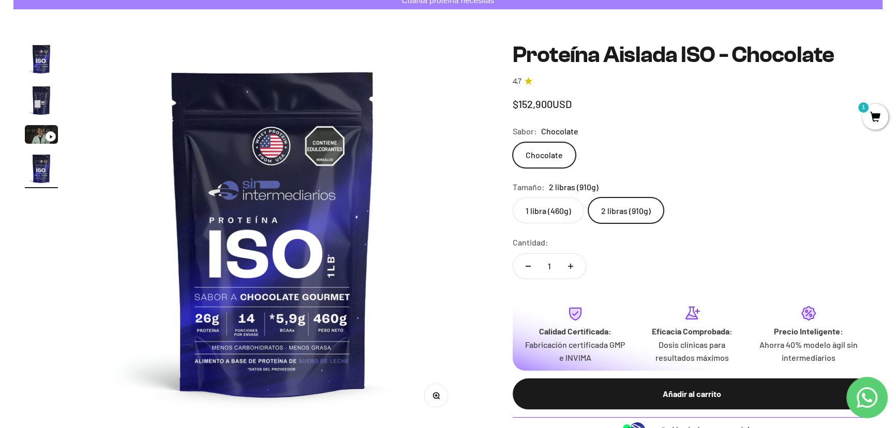
scroll to position [0, 1177]
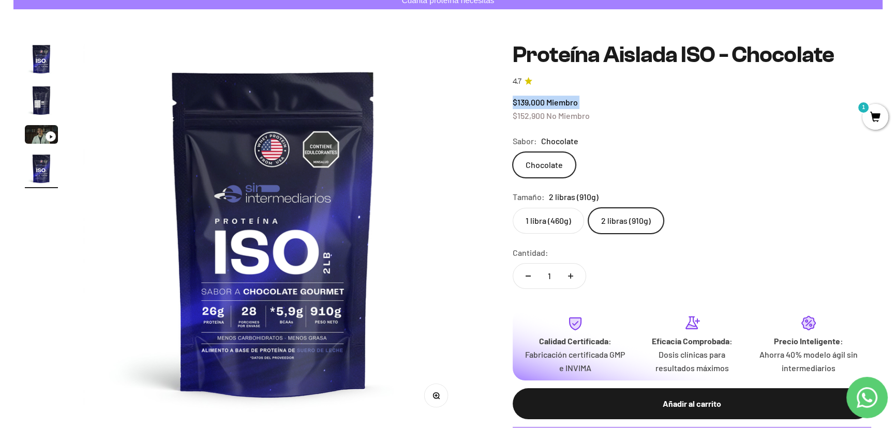
drag, startPoint x: 521, startPoint y: 117, endPoint x: 574, endPoint y: 98, distance: 56.4
click at [579, 98] on div "$139,000 Miembro $152,900 No Miembro" at bounding box center [691, 109] width 358 height 26
drag, startPoint x: 507, startPoint y: 101, endPoint x: 606, endPoint y: 117, distance: 99.6
click at [606, 117] on div "Zoom Ir al artículo 1 Ir al artículo 2 Ir al artículo 3 Ir al artículo 4 Proteí…" at bounding box center [448, 259] width 846 height 435
click at [606, 117] on div "$139,000 Miembro $152,900 No Miembro" at bounding box center [691, 109] width 358 height 26
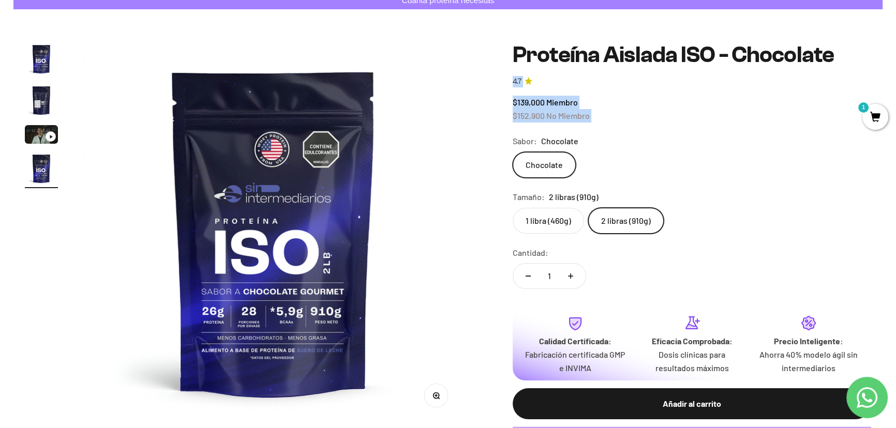
drag, startPoint x: 606, startPoint y: 117, endPoint x: 509, endPoint y: 79, distance: 103.5
click at [509, 79] on div "Zoom Ir al artículo 1 Ir al artículo 2 Ir al artículo 3 Ir al artículo 4 Proteí…" at bounding box center [448, 259] width 846 height 435
click at [524, 102] on span "$139,000" at bounding box center [528, 102] width 32 height 10
drag, startPoint x: 511, startPoint y: 99, endPoint x: 609, endPoint y: 125, distance: 101.1
click at [609, 125] on safe-sticky "Proteína Aislada ISO - Chocolate 4.7 $139,000 Miembro $152,900 No Miembro Calid…" at bounding box center [691, 259] width 358 height 435
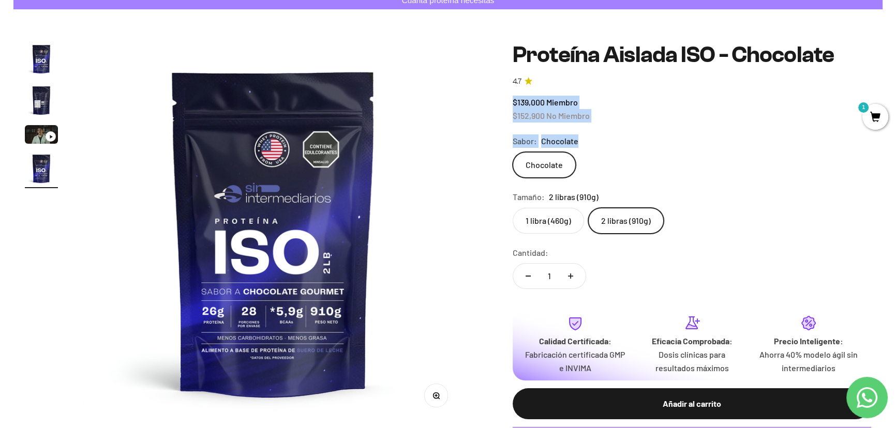
click at [609, 125] on safe-sticky "Proteína Aislada ISO - Chocolate 4.7 $139,000 Miembro $152,900 No Miembro Calid…" at bounding box center [691, 259] width 358 height 435
drag, startPoint x: 579, startPoint y: 117, endPoint x: 503, endPoint y: 69, distance: 90.4
click at [503, 69] on div "Zoom Ir al artículo 1 Ir al artículo 2 Ir al artículo 3 Ir al artículo 4 Proteí…" at bounding box center [448, 259] width 846 height 435
click at [526, 101] on span "$139,000" at bounding box center [528, 102] width 32 height 10
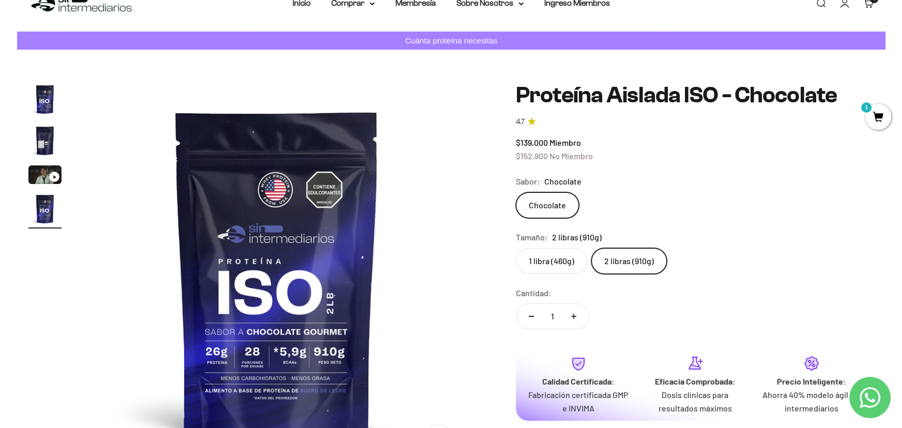
scroll to position [0, 0]
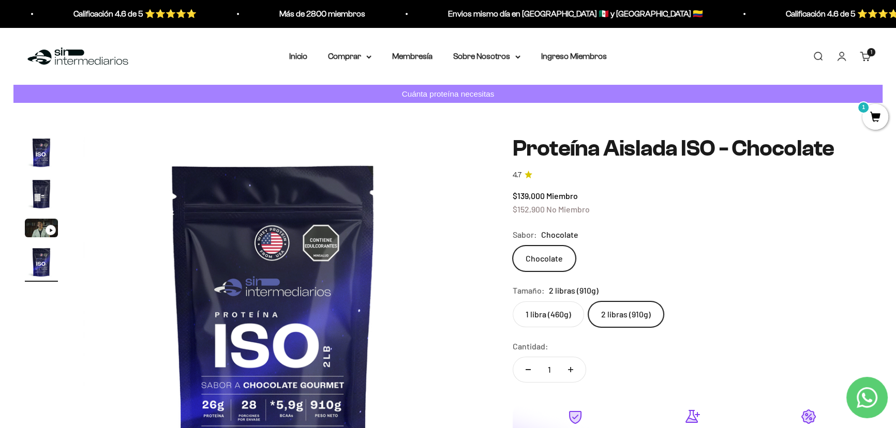
click at [868, 120] on span "1" at bounding box center [875, 117] width 26 height 26
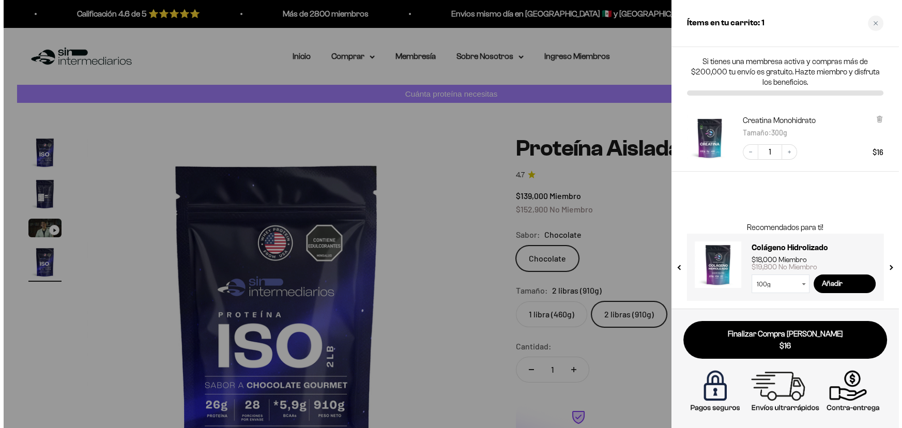
scroll to position [0, 1189]
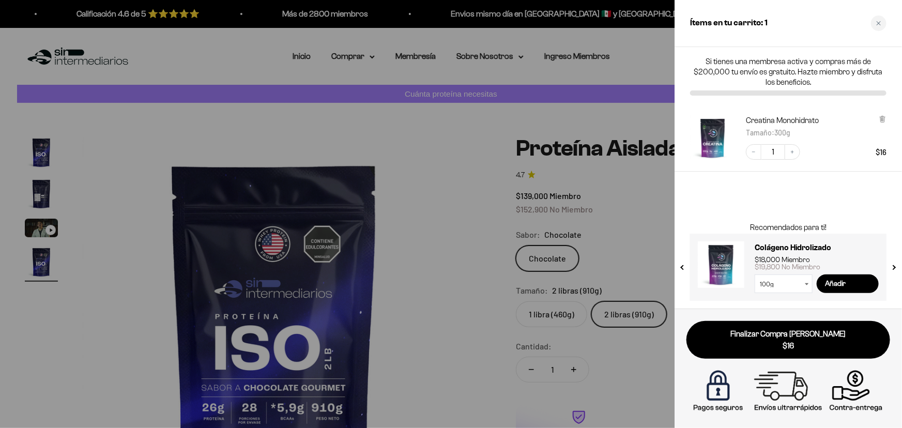
click at [716, 126] on img "Creatina Monohidrato - 300g" at bounding box center [713, 138] width 46 height 46
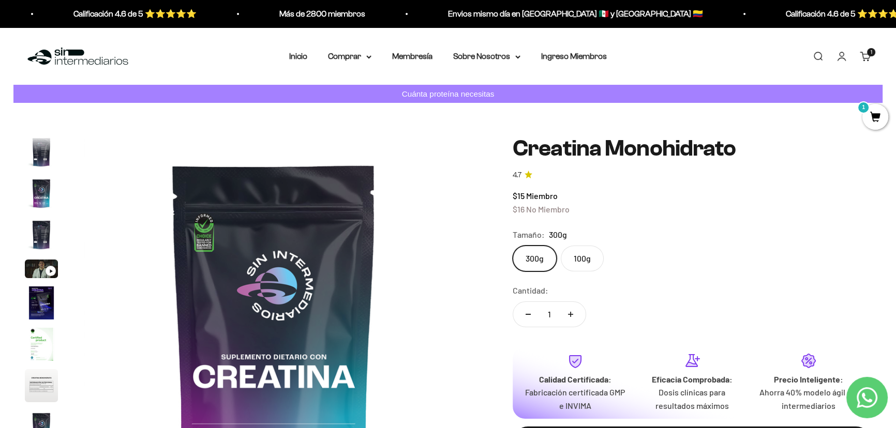
click at [871, 122] on span "1" at bounding box center [875, 117] width 26 height 26
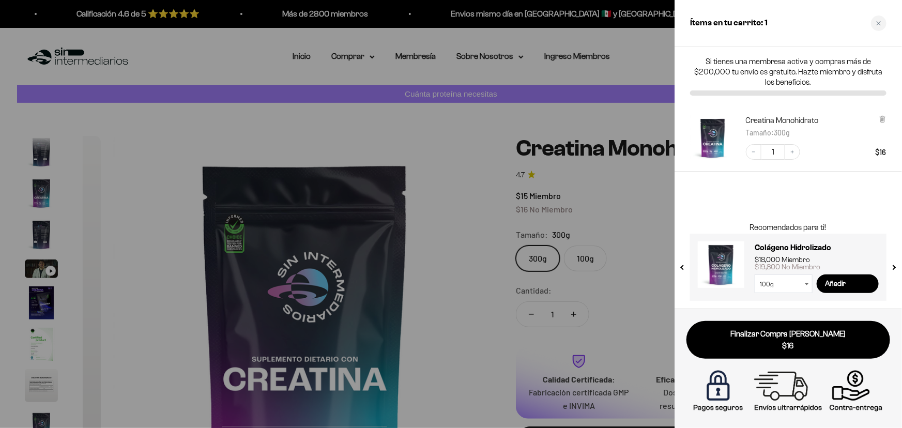
scroll to position [0, 3170]
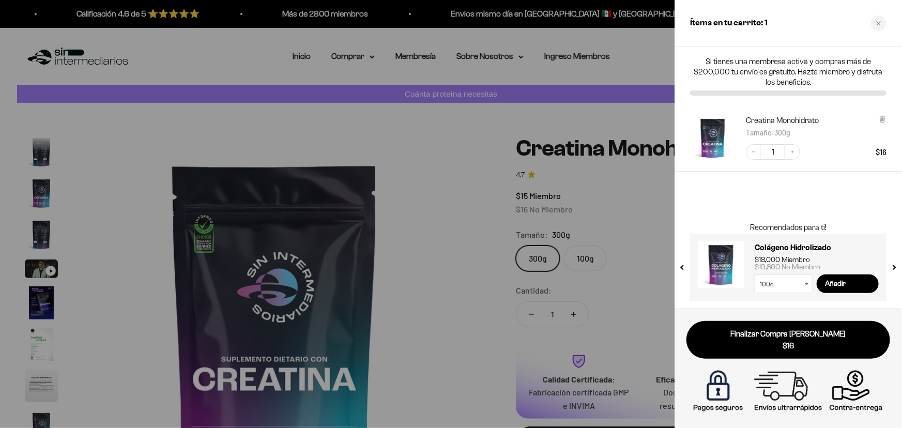
click at [814, 345] on span "$16" at bounding box center [788, 346] width 189 height 12
